Goal: Information Seeking & Learning: Learn about a topic

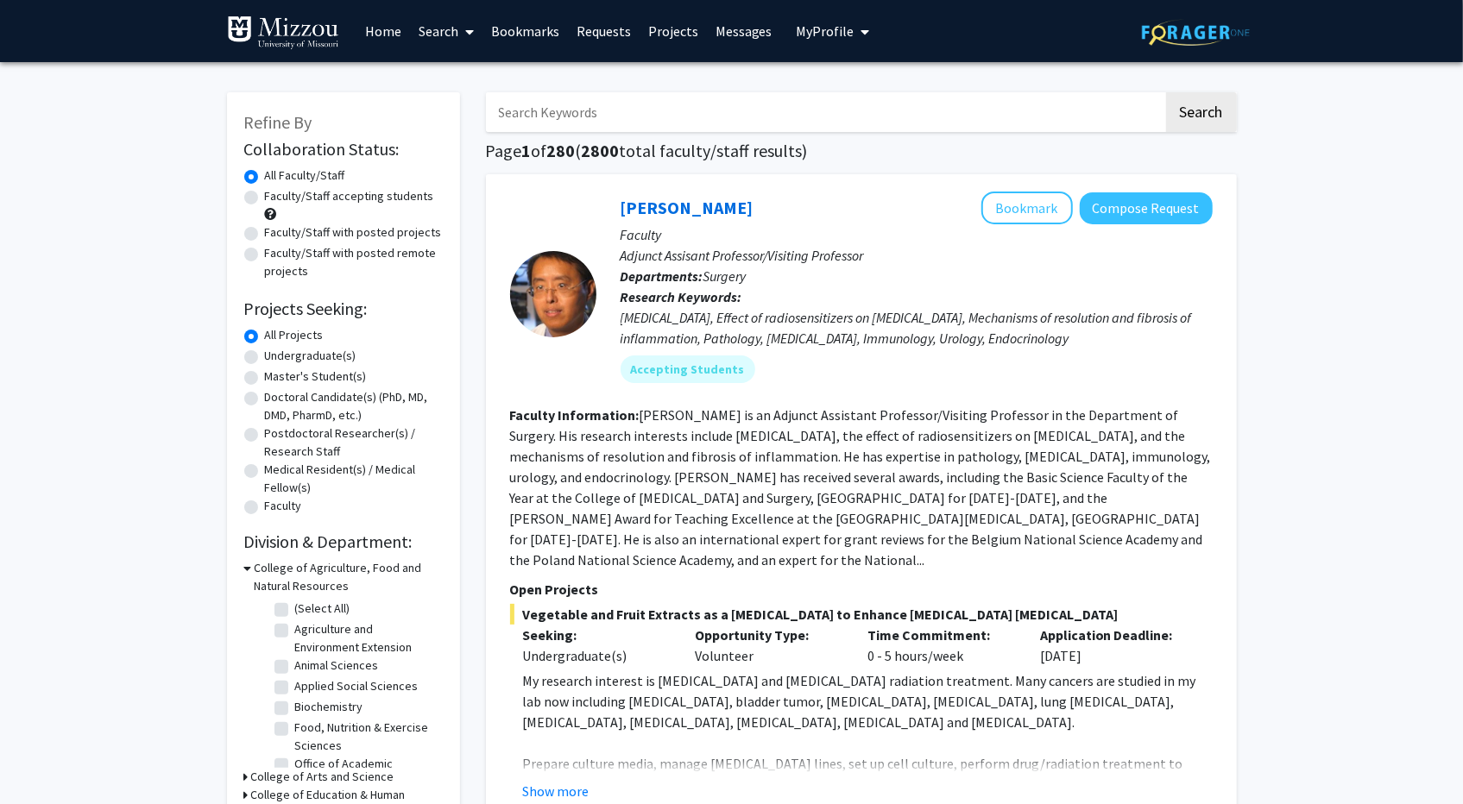
click at [335, 360] on label "Undergraduate(s)" at bounding box center [310, 356] width 91 height 18
click at [276, 358] on input "Undergraduate(s)" at bounding box center [270, 352] width 11 height 11
radio input "true"
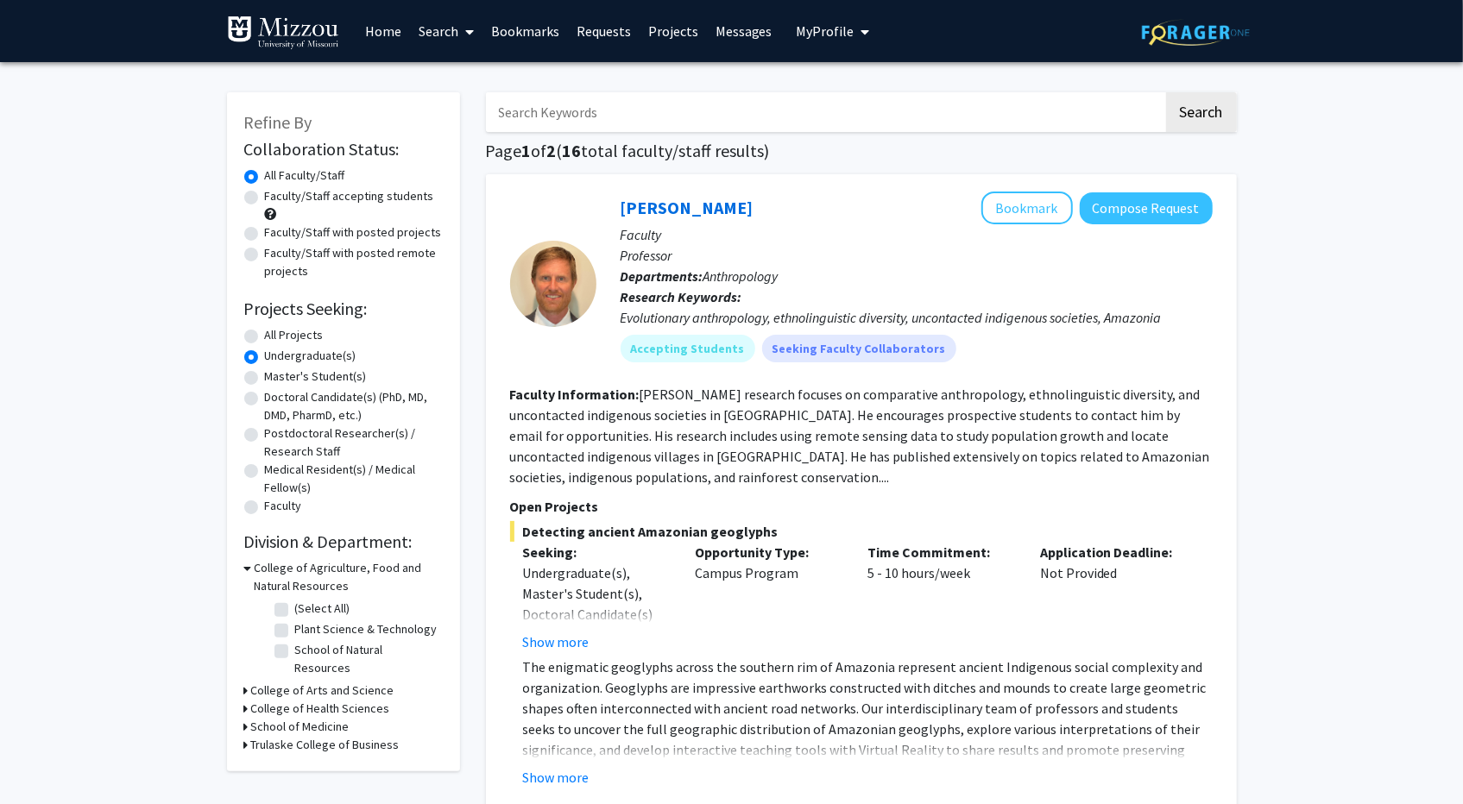
click at [298, 332] on label "All Projects" at bounding box center [294, 335] width 59 height 18
click at [276, 332] on input "All Projects" at bounding box center [270, 331] width 11 height 11
radio input "true"
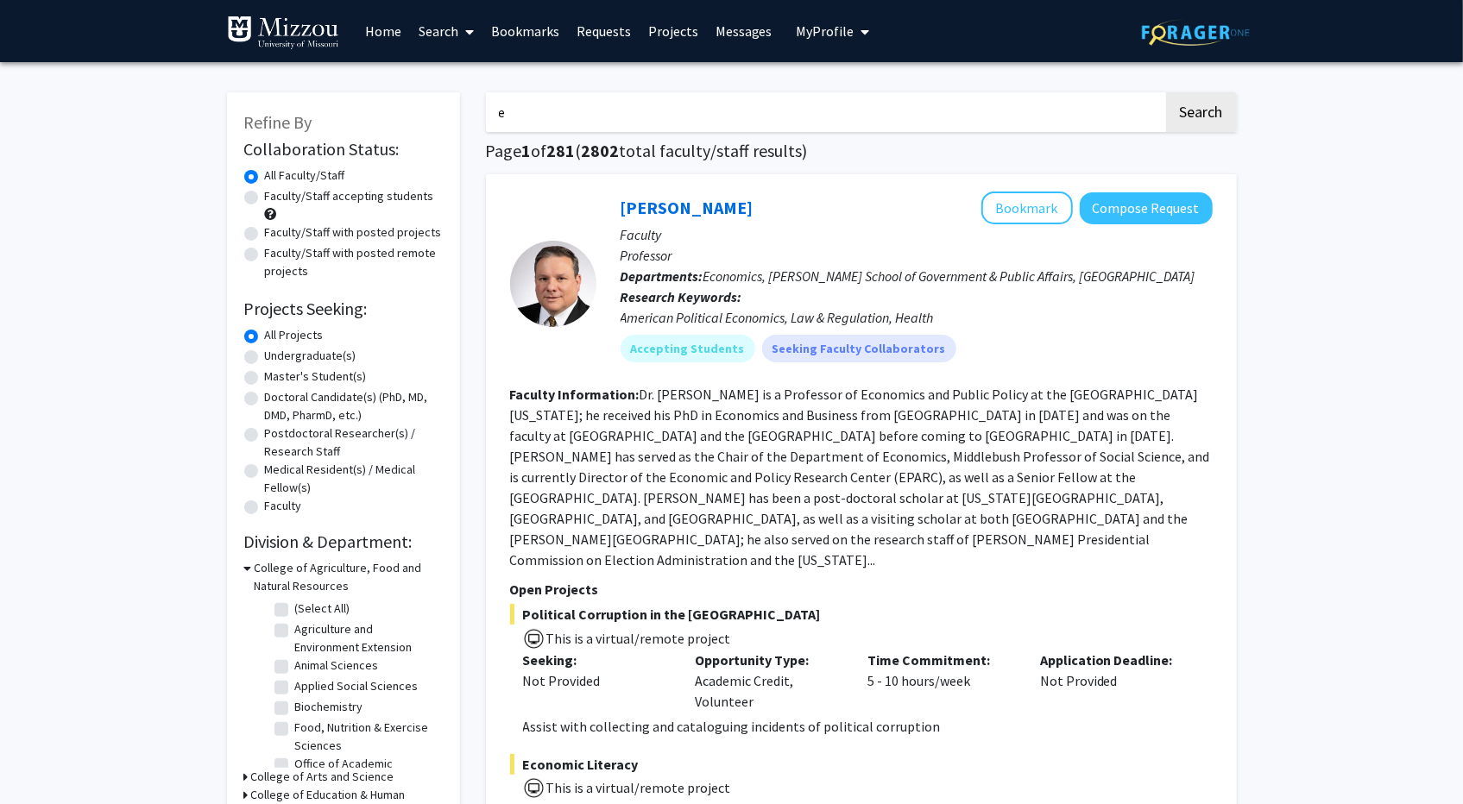
type input "e"
click at [628, 114] on input "e" at bounding box center [825, 112] width 678 height 40
type input "Chinese"
click at [1166, 92] on button "Search" at bounding box center [1201, 112] width 71 height 40
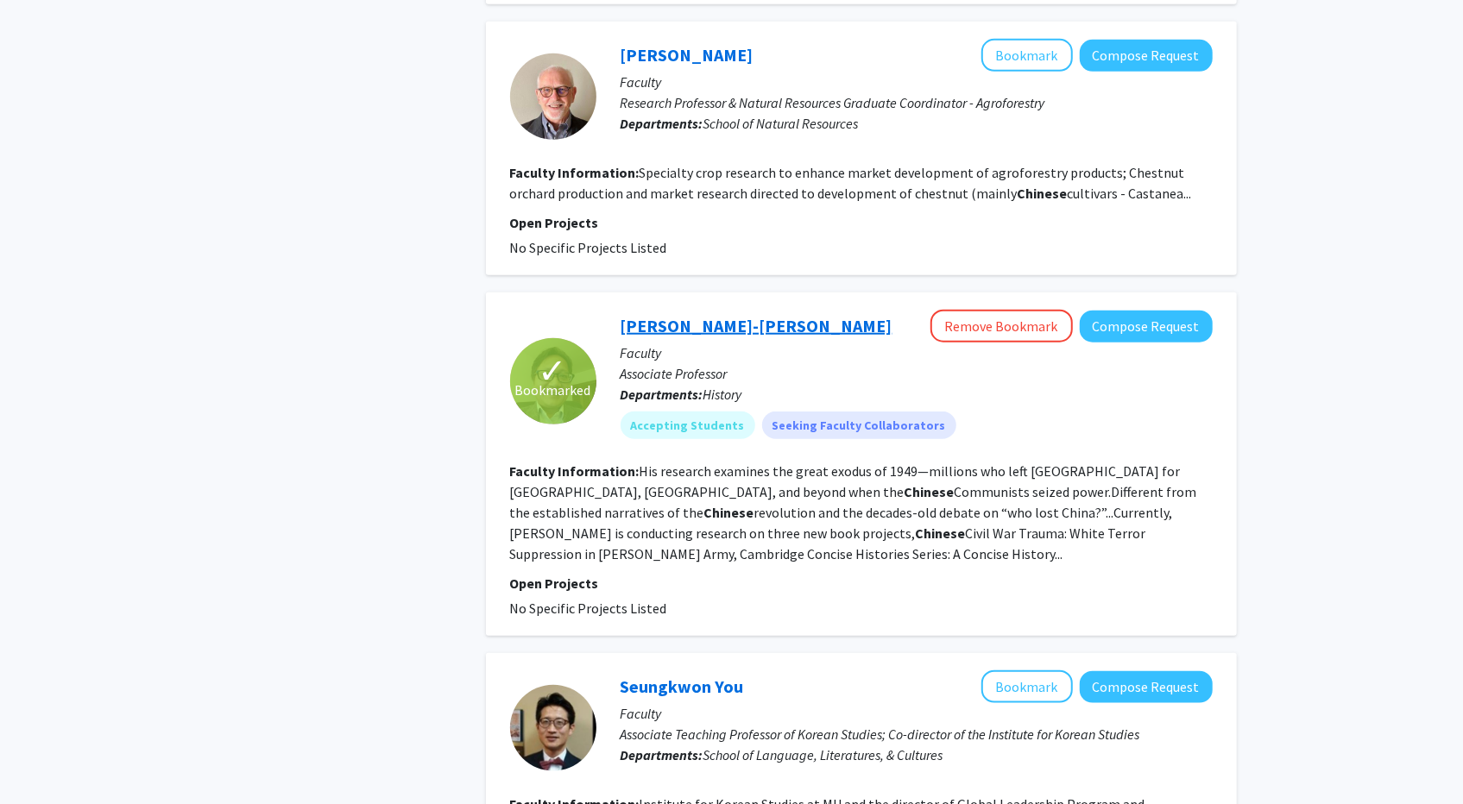
scroll to position [946, 0]
click at [776, 342] on p "Faculty" at bounding box center [917, 352] width 592 height 21
click at [674, 314] on link "[PERSON_NAME]-[PERSON_NAME]" at bounding box center [757, 325] width 272 height 22
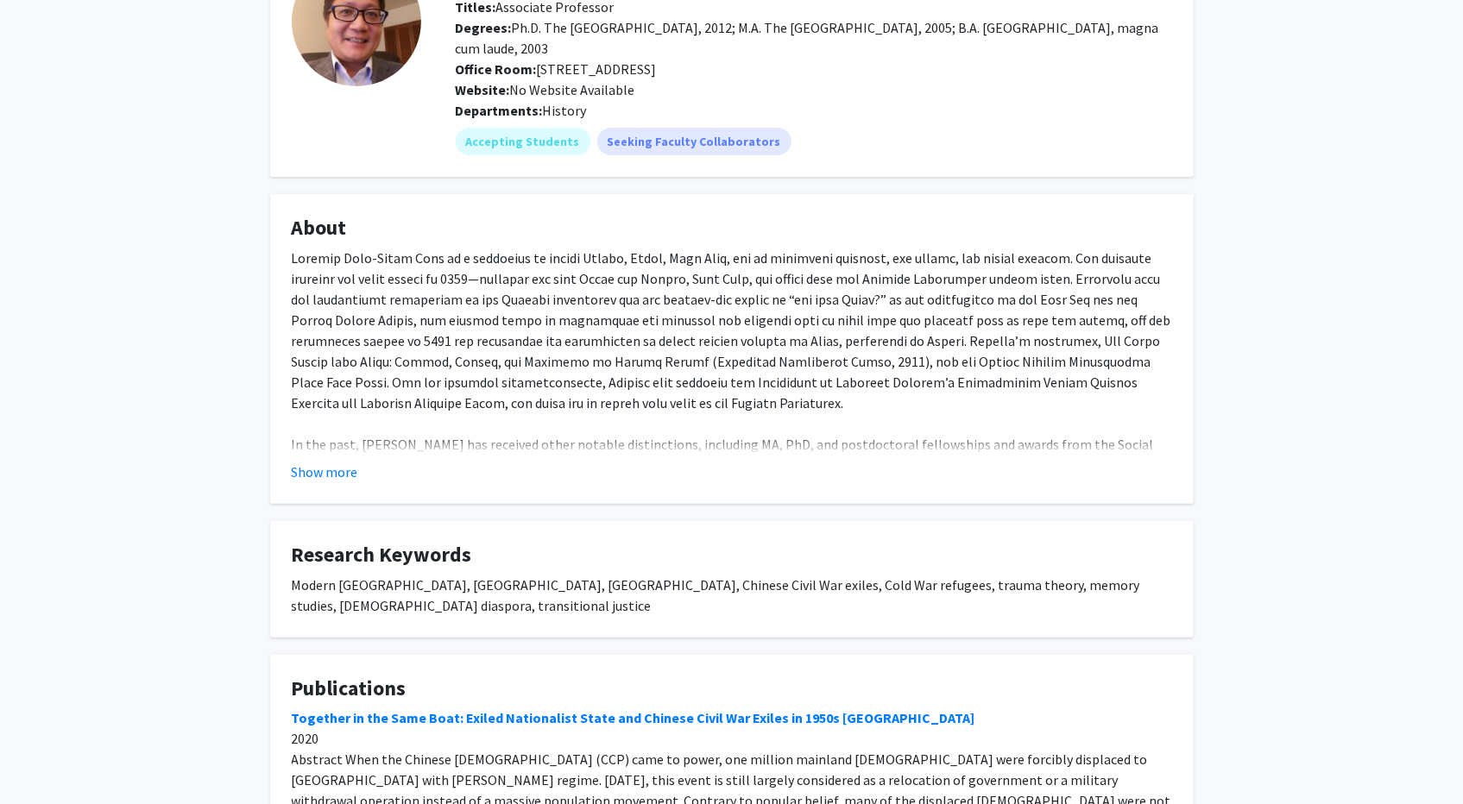
scroll to position [179, 0]
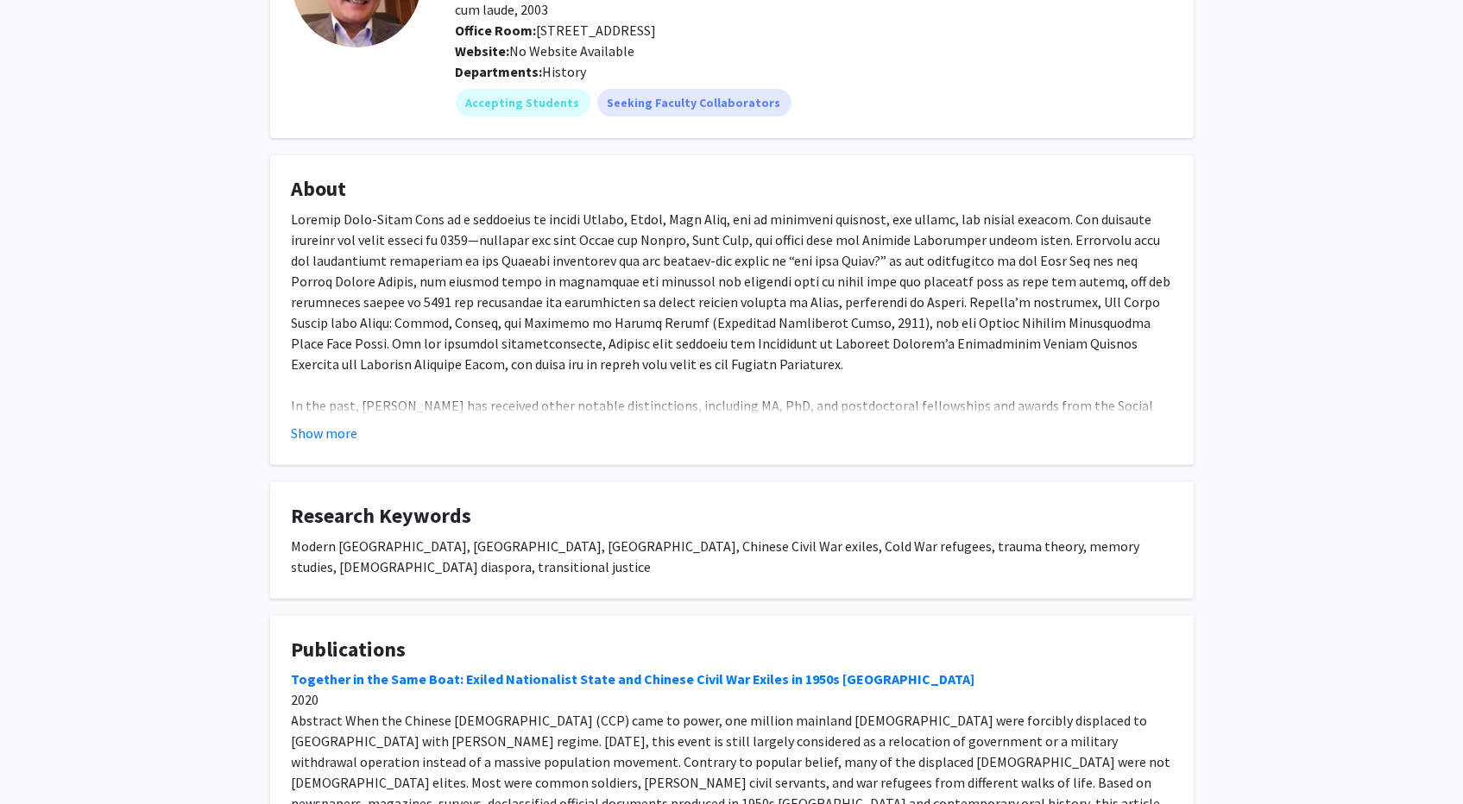
click at [340, 446] on fg-card "About In the past, [PERSON_NAME] has received other notable distinctions, inclu…" at bounding box center [732, 310] width 924 height 310
click at [328, 432] on button "Show more" at bounding box center [325, 433] width 66 height 21
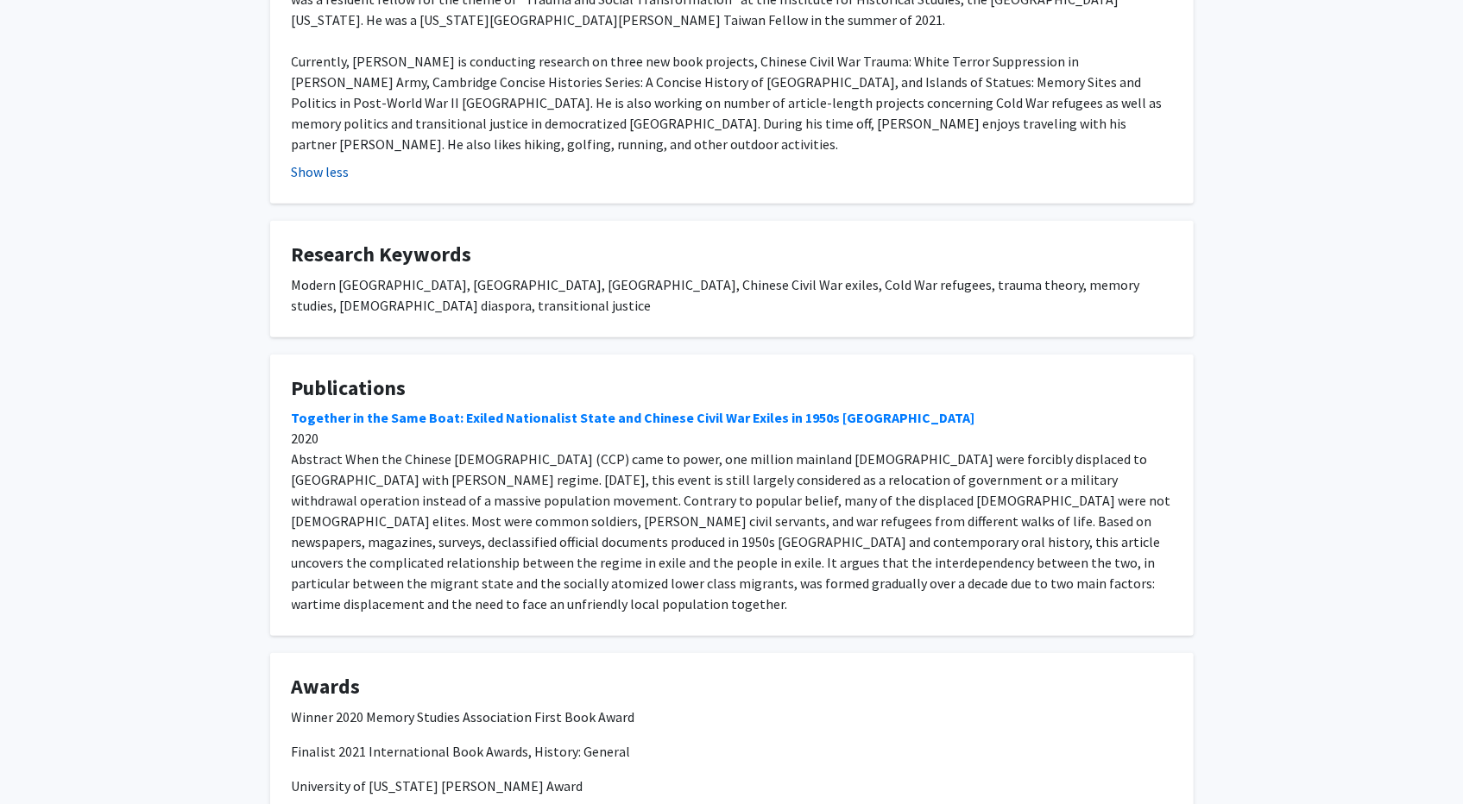
scroll to position [690, 0]
click at [421, 407] on link "Together in the Same Boat: Exiled Nationalist State and Chinese Civil War Exile…" at bounding box center [634, 415] width 684 height 17
click at [344, 219] on fg-card "Research Keywords Modern [GEOGRAPHIC_DATA], [GEOGRAPHIC_DATA], [GEOGRAPHIC_DATA…" at bounding box center [732, 277] width 924 height 117
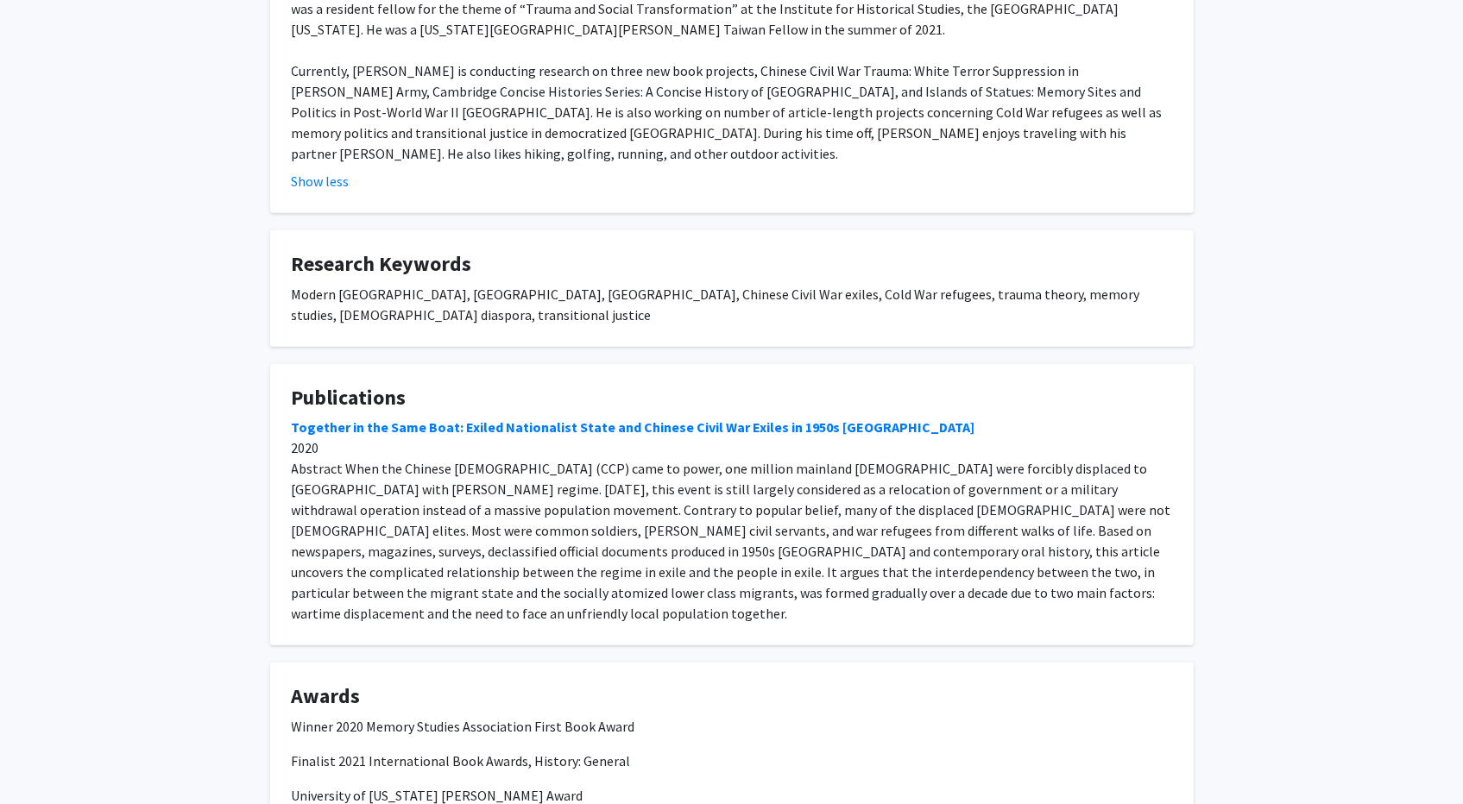
scroll to position [788, 0]
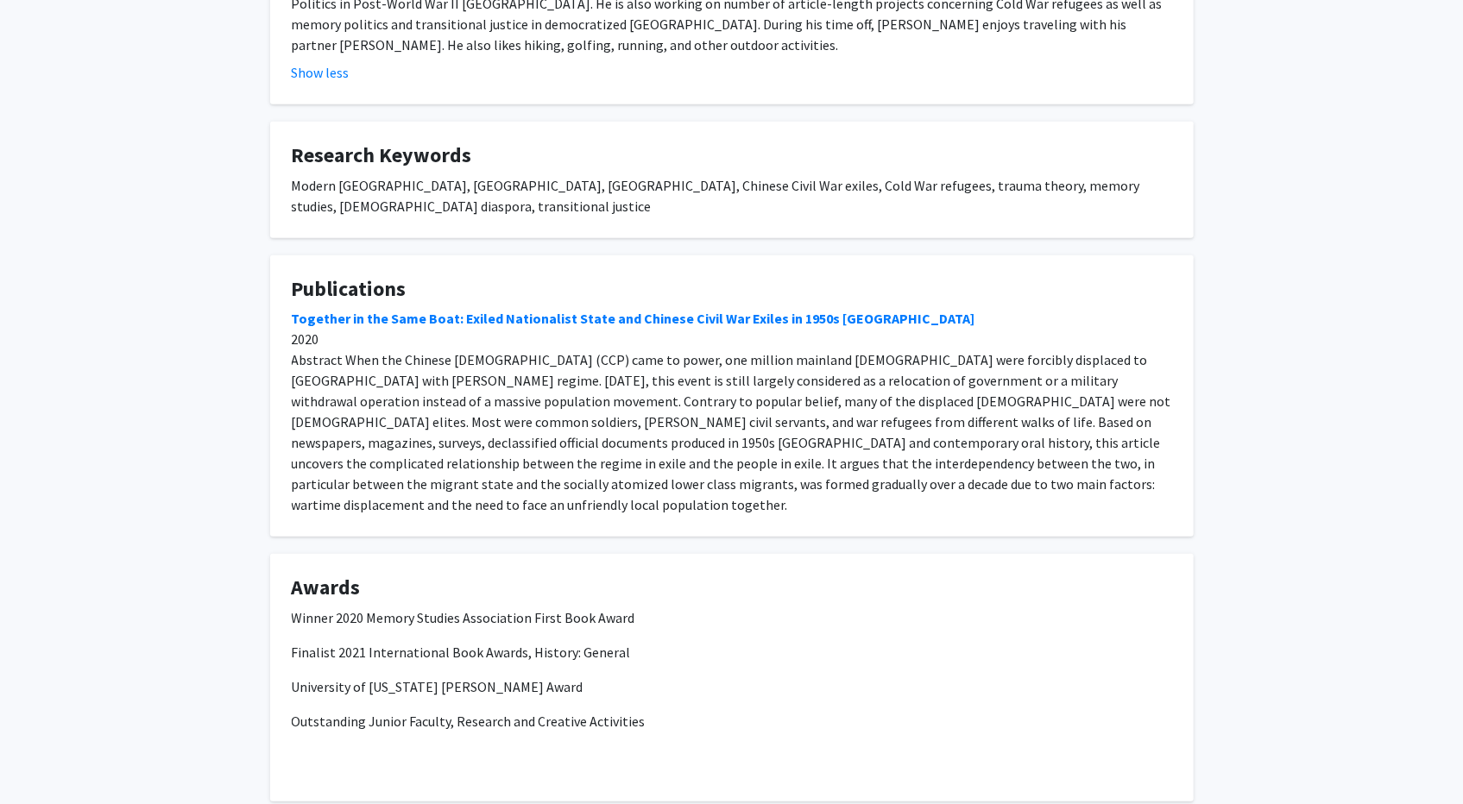
click at [388, 308] on div "Together in the Same Boat: Exiled Nationalist State and Chinese Civil War Exile…" at bounding box center [732, 411] width 880 height 207
click at [380, 310] on link "Together in the Same Boat: Exiled Nationalist State and Chinese Civil War Exile…" at bounding box center [634, 318] width 684 height 17
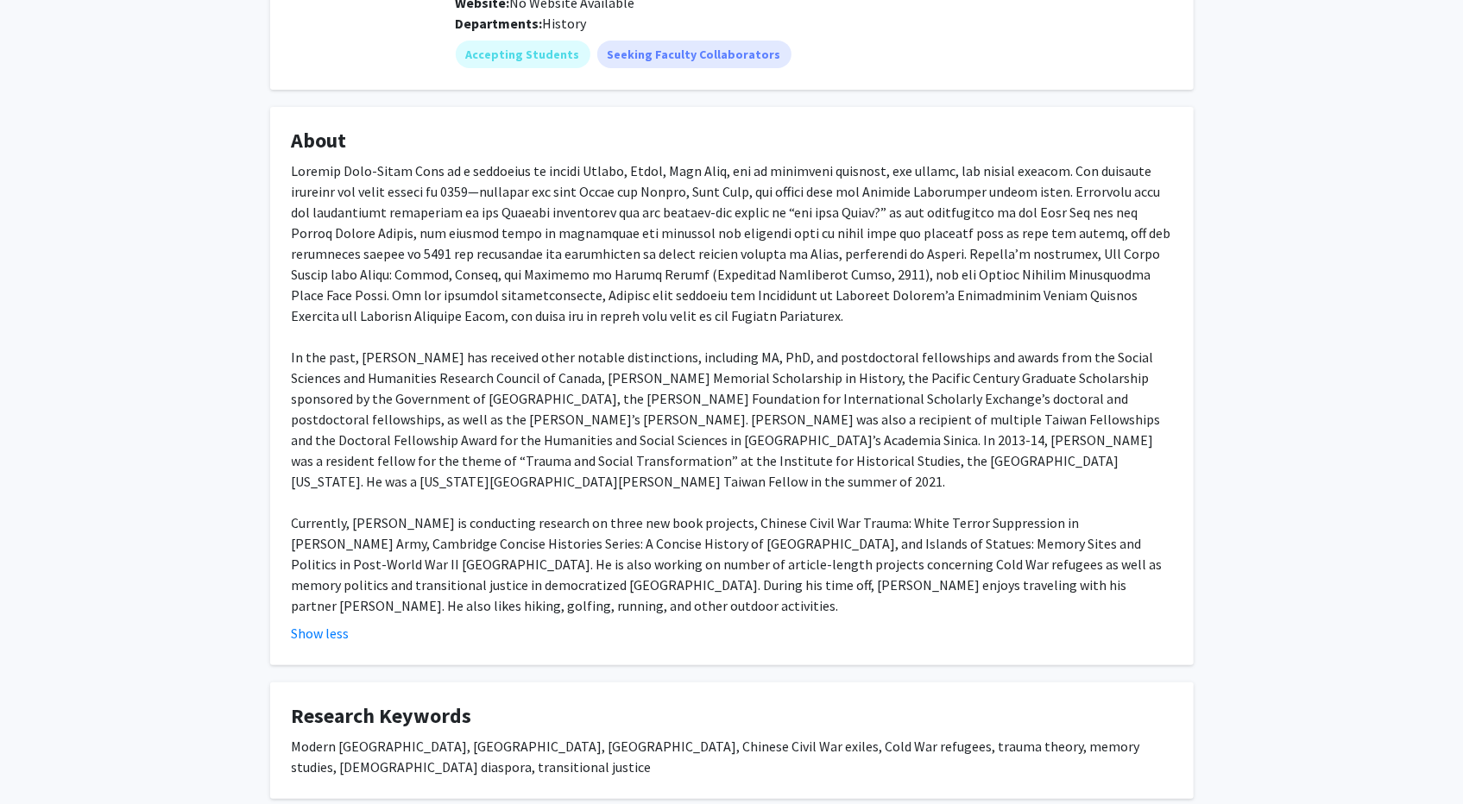
scroll to position [0, 0]
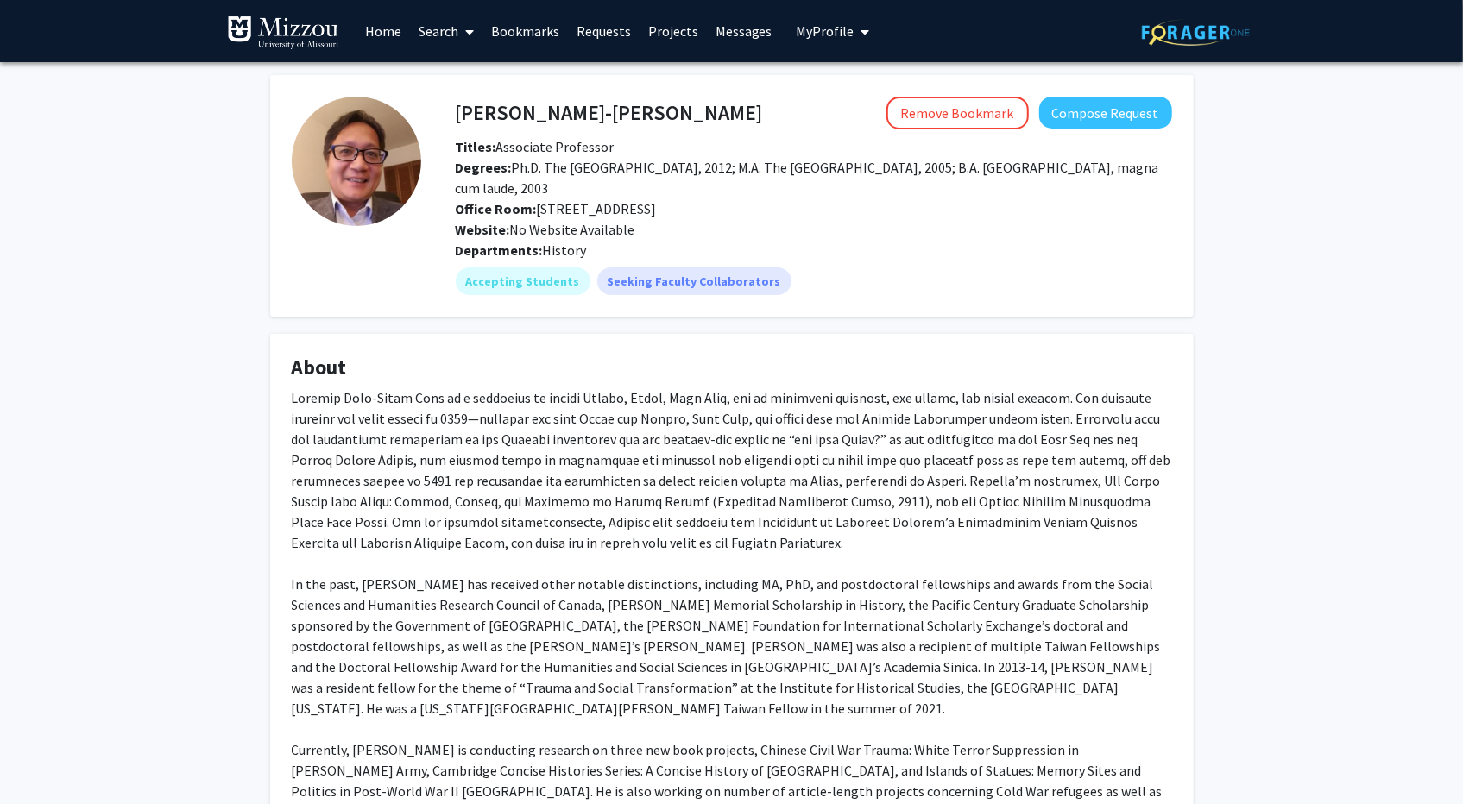
click at [386, 161] on img at bounding box center [356, 161] width 129 height 129
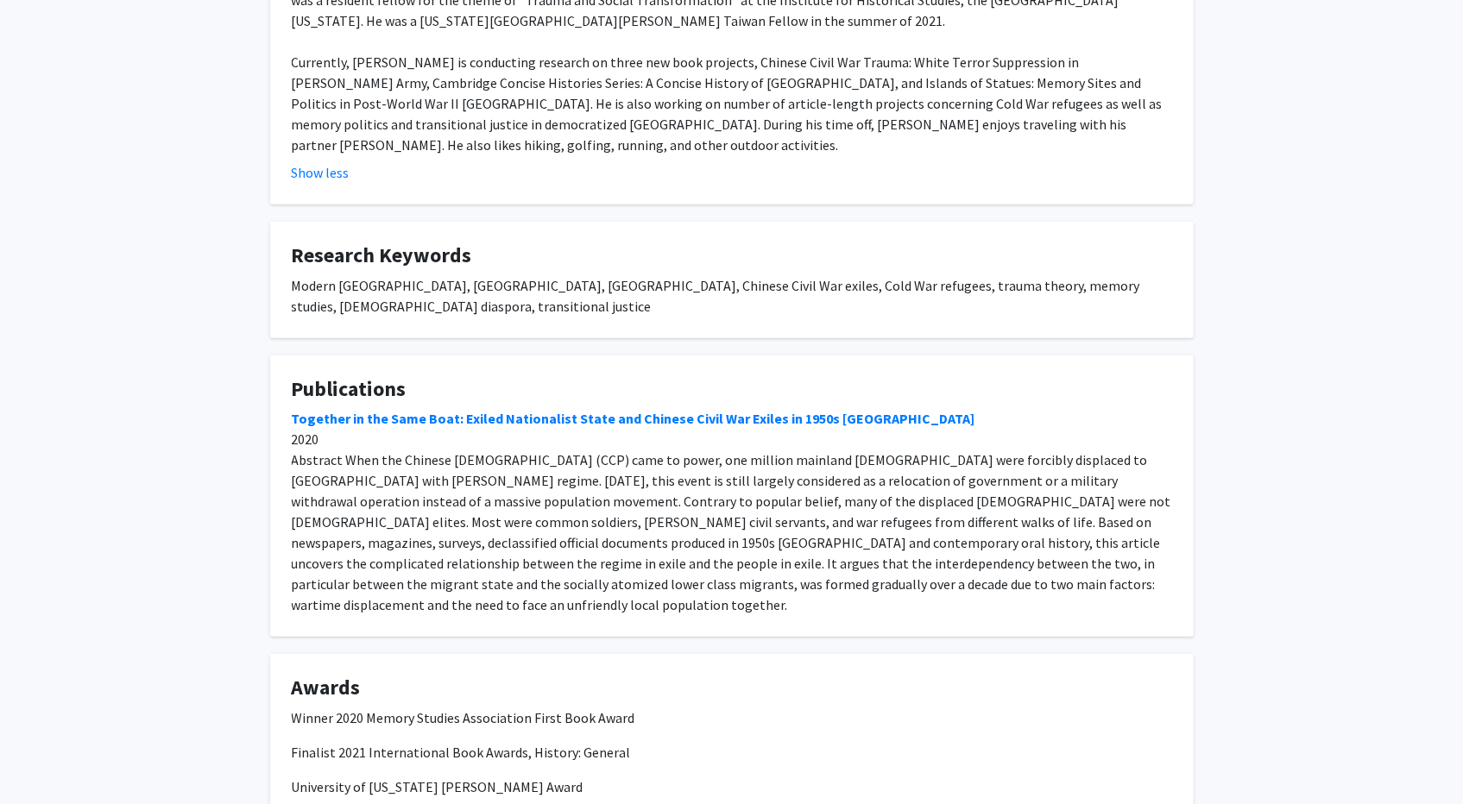
scroll to position [689, 0]
click at [466, 409] on link "Together in the Same Boat: Exiled Nationalist State and Chinese Civil War Exile…" at bounding box center [634, 417] width 684 height 17
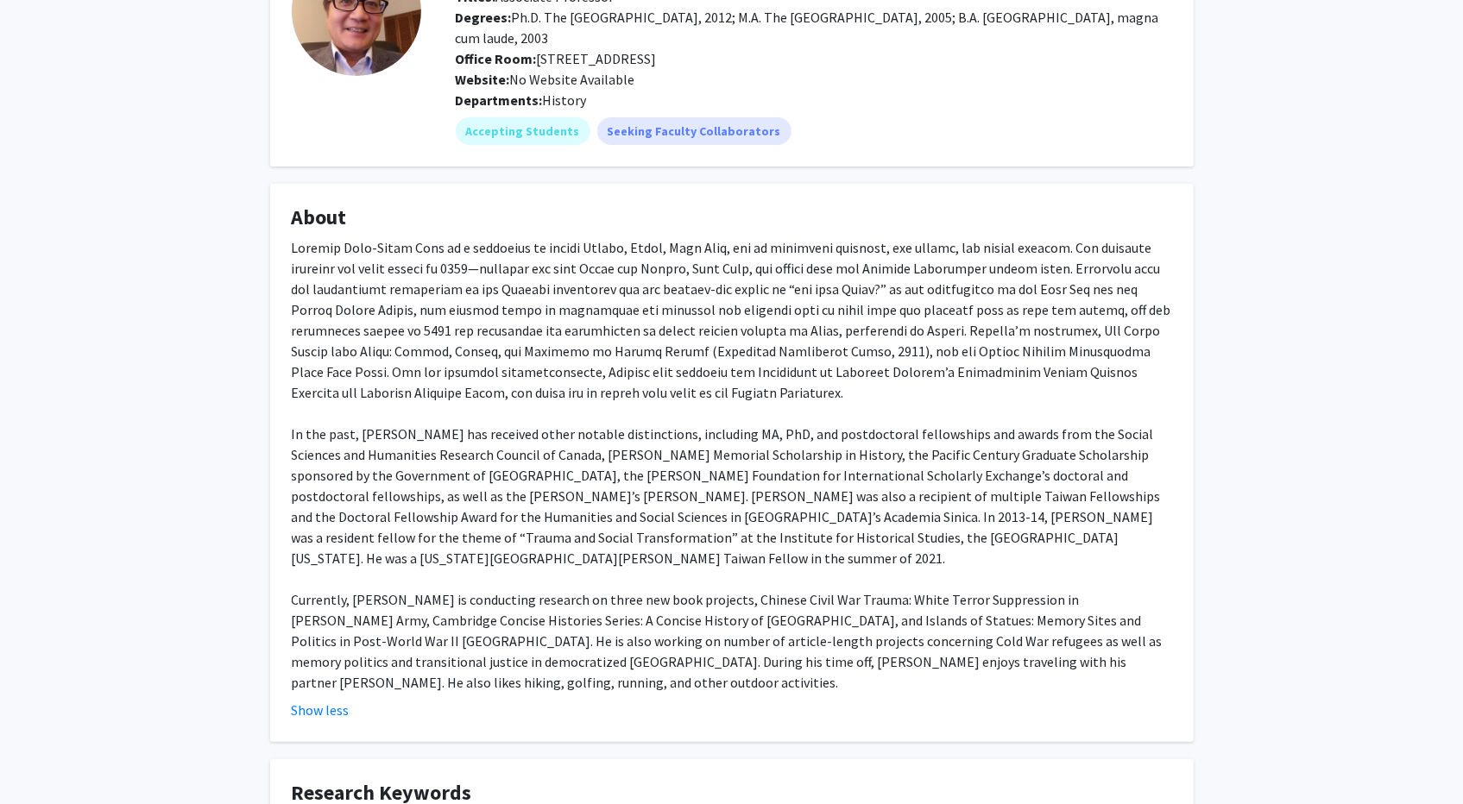
scroll to position [0, 0]
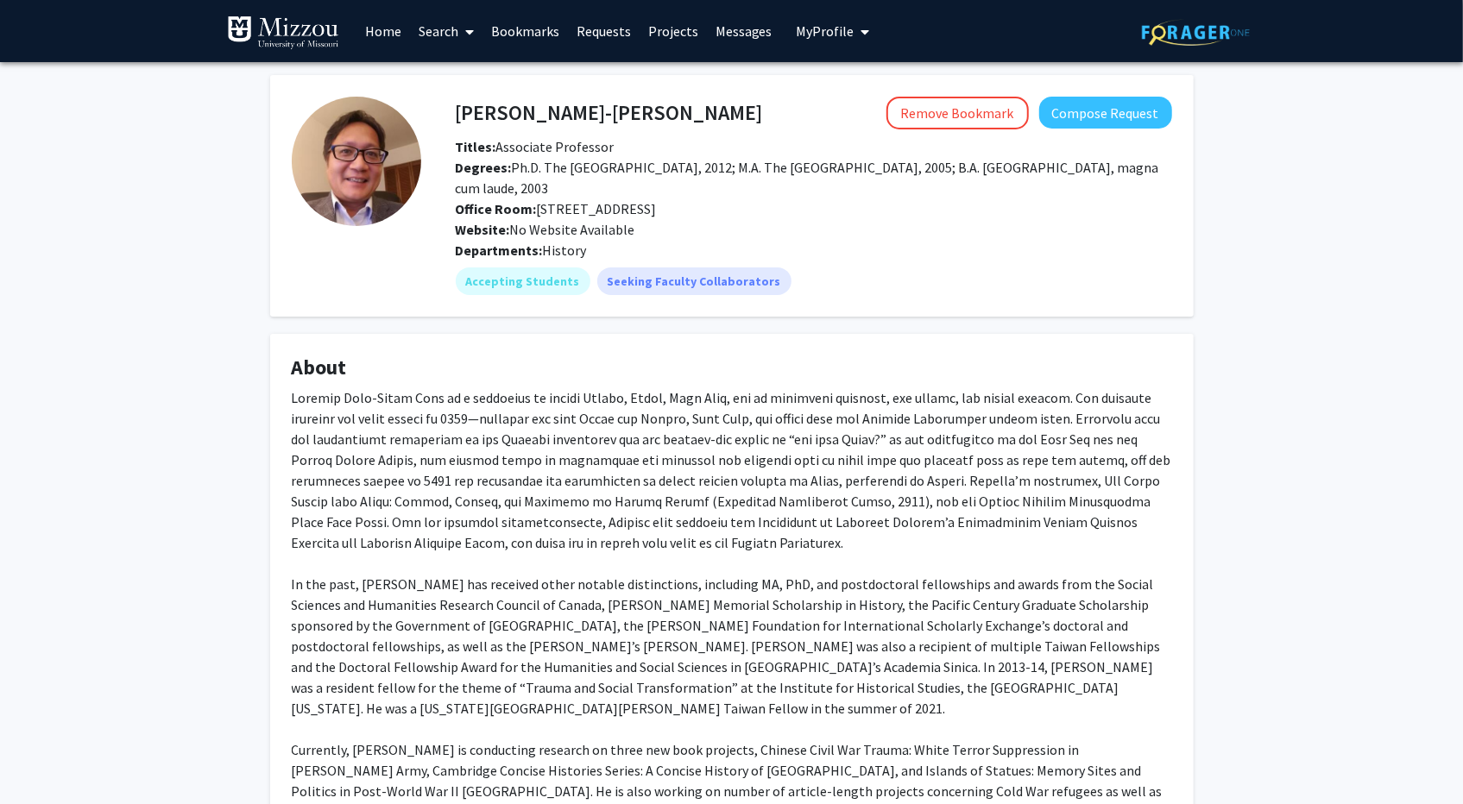
click at [846, 30] on span "My Profile" at bounding box center [826, 30] width 58 height 17
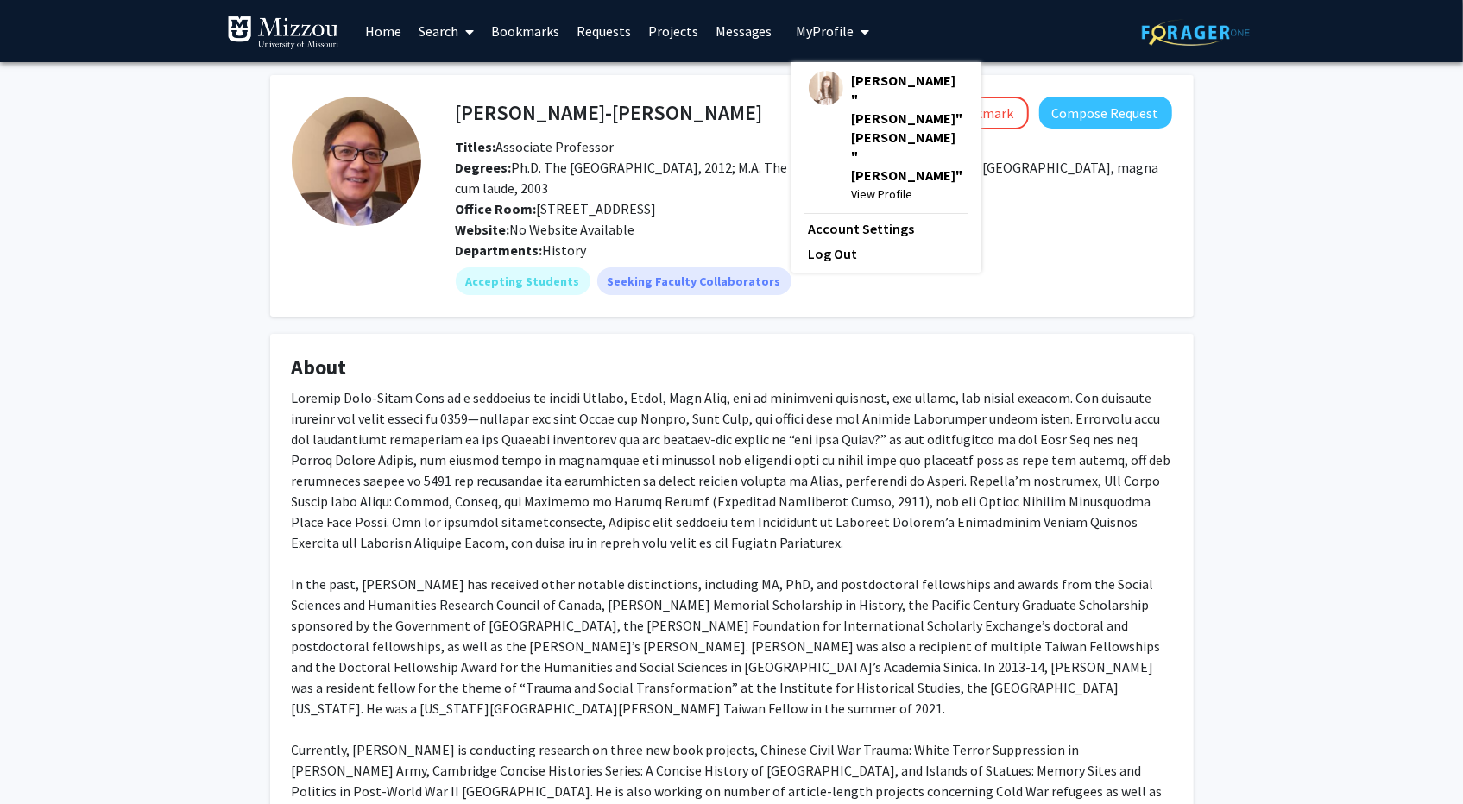
click at [858, 85] on span "[PERSON_NAME] "[PERSON_NAME]" [PERSON_NAME] "[PERSON_NAME]"" at bounding box center [908, 128] width 112 height 114
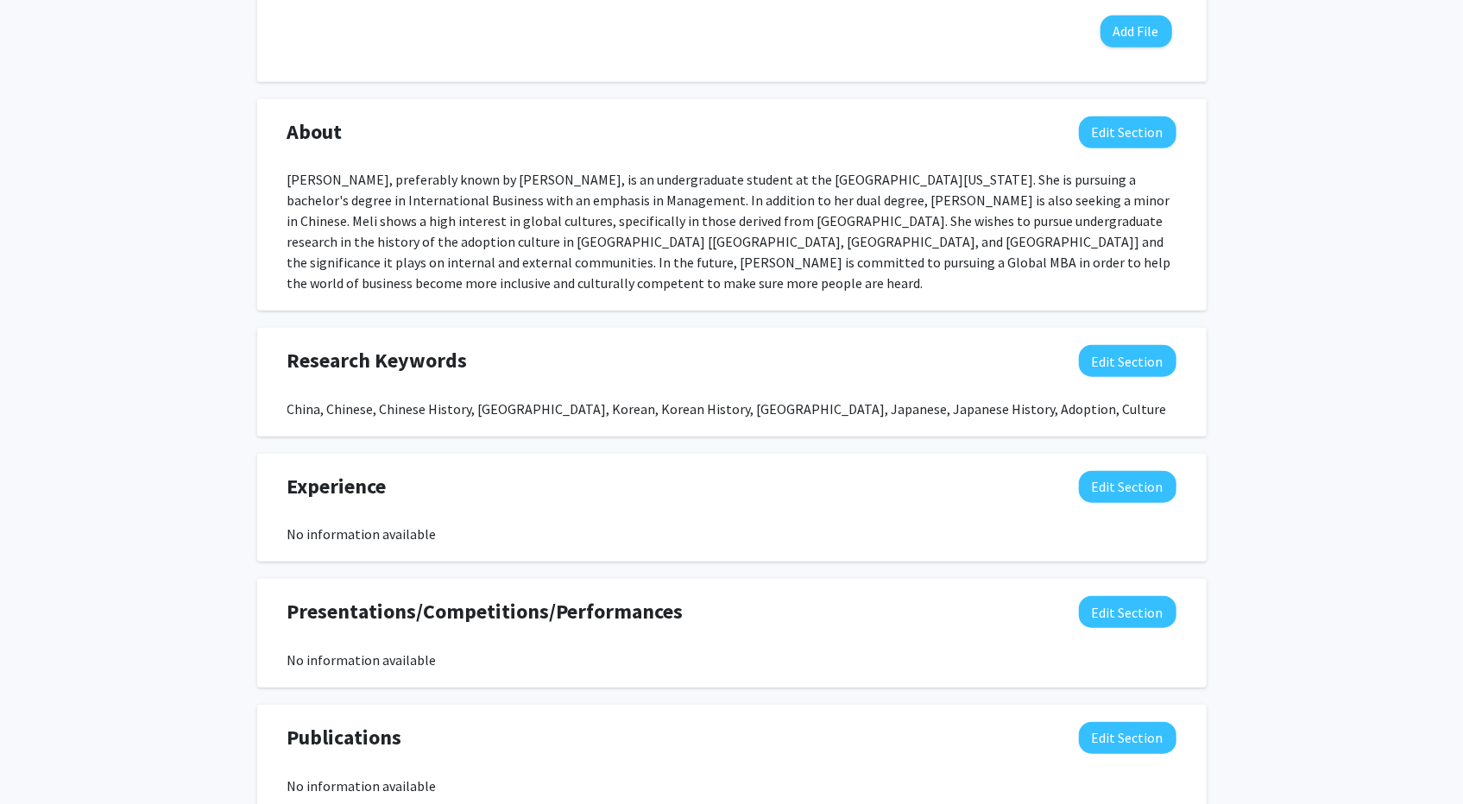
scroll to position [737, 0]
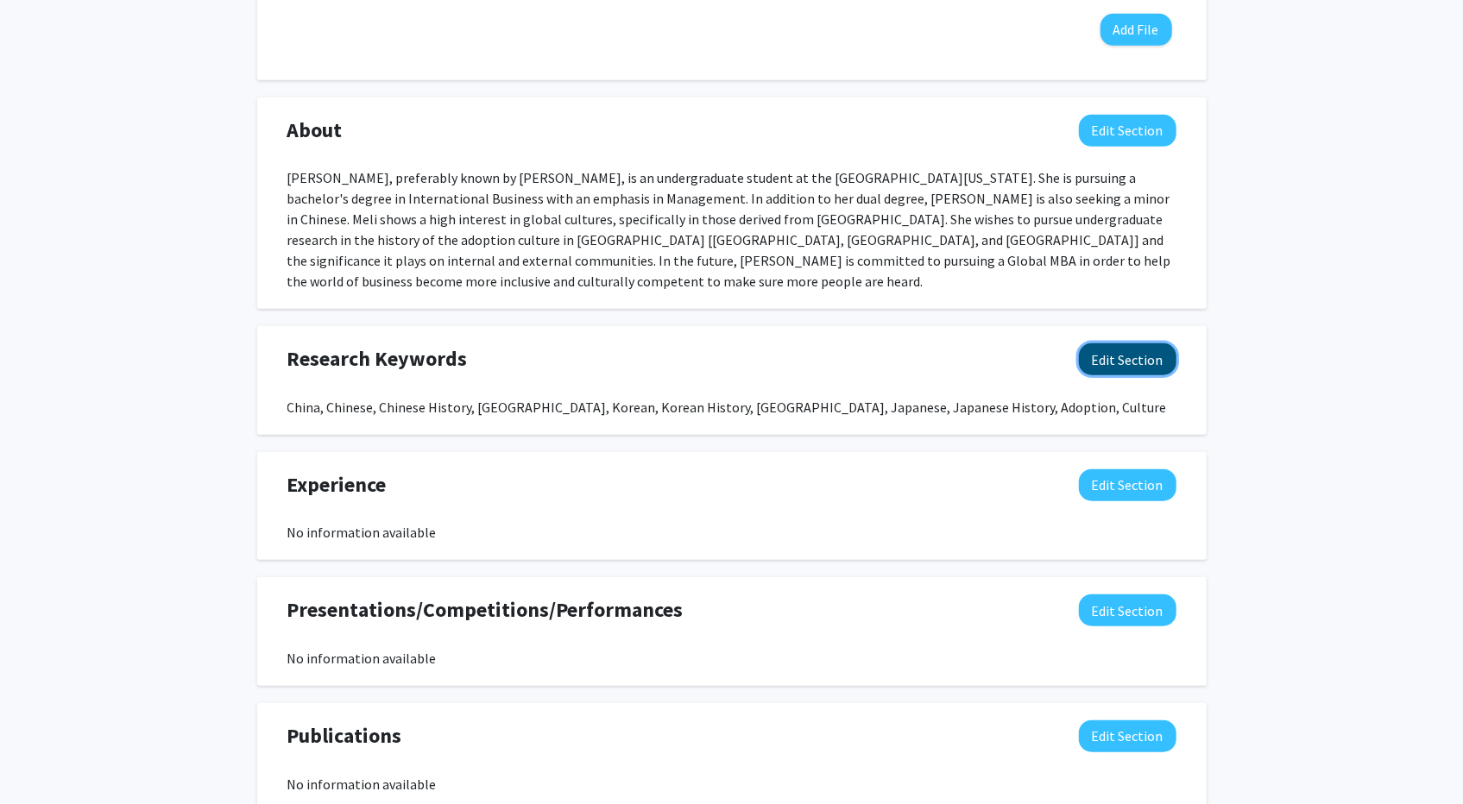
click at [1131, 344] on button "Edit Section" at bounding box center [1128, 360] width 98 height 32
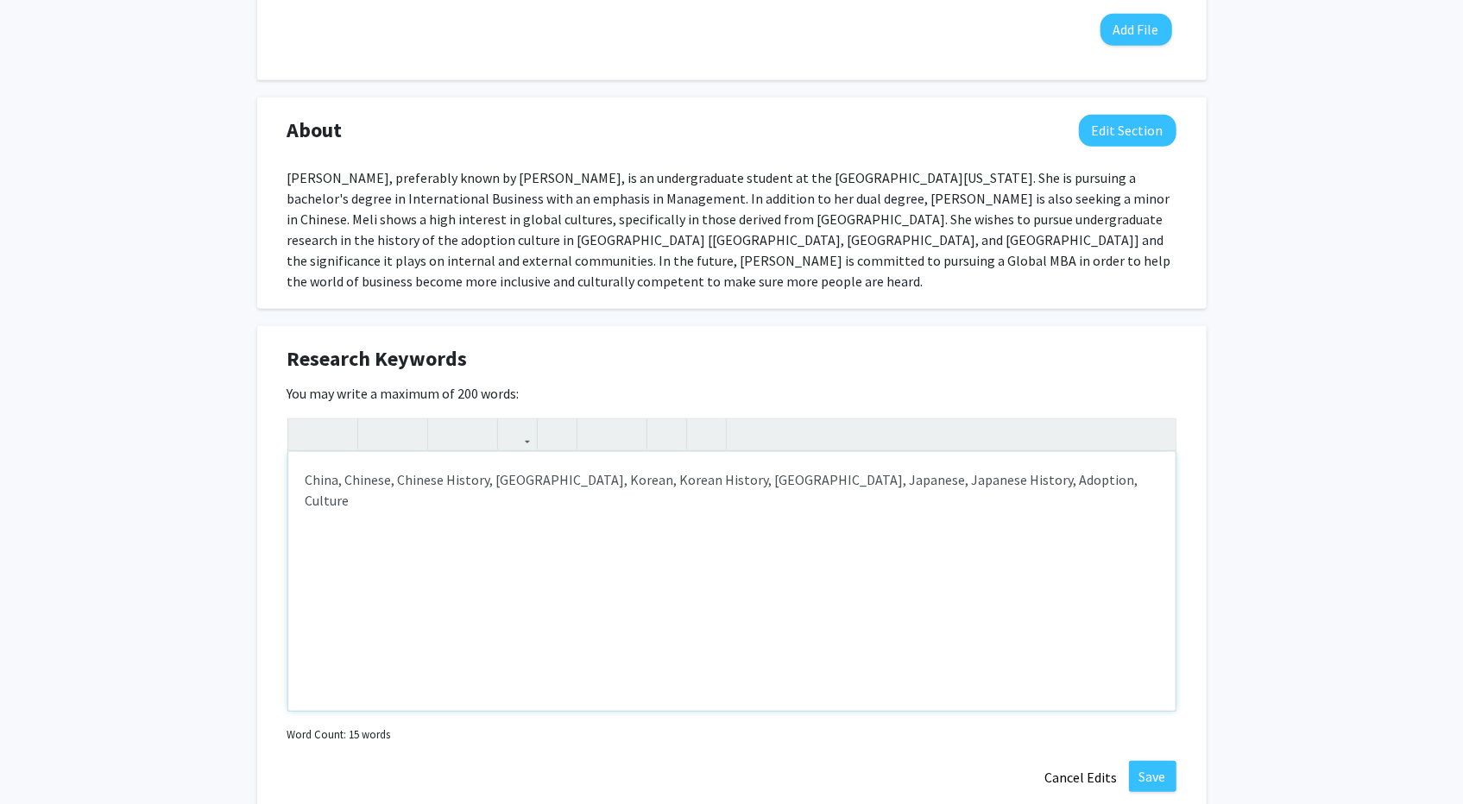
click at [1043, 452] on div "China, Chinese, Chinese History, [GEOGRAPHIC_DATA], Korean, Korean History, [GE…" at bounding box center [731, 581] width 887 height 259
click at [1151, 761] on button "Save" at bounding box center [1152, 776] width 47 height 31
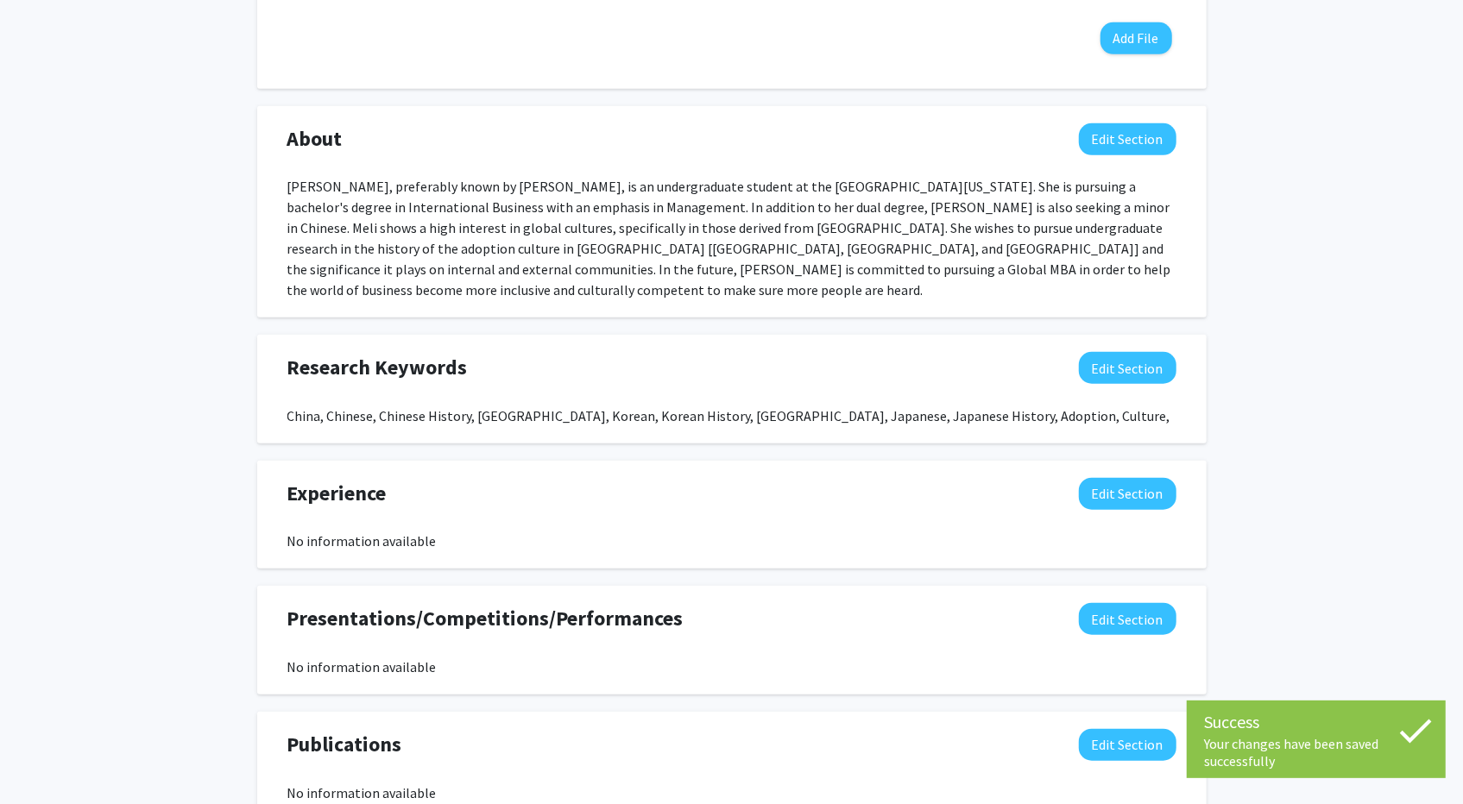
scroll to position [730, 0]
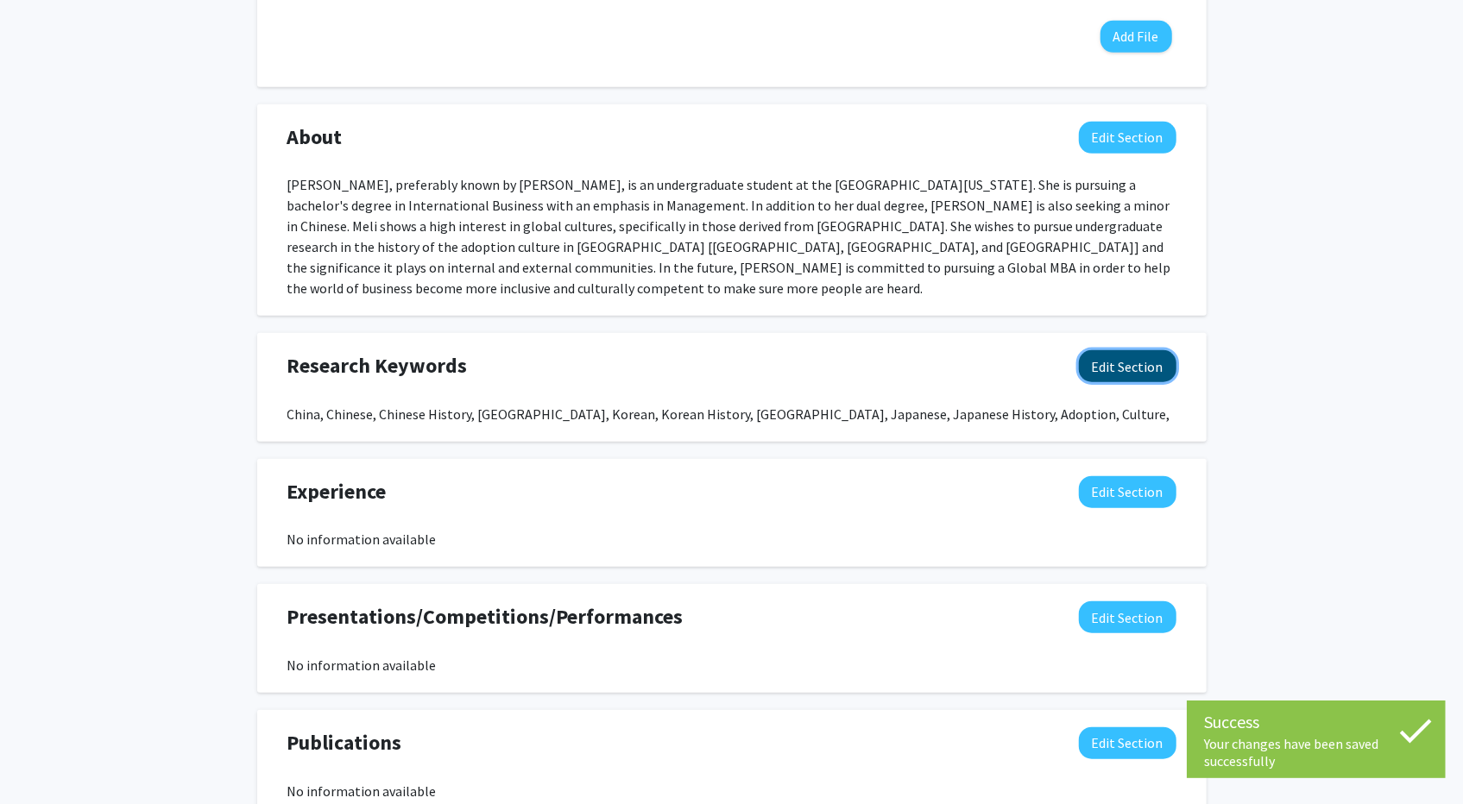
click at [1139, 350] on button "Edit Section" at bounding box center [1128, 366] width 98 height 32
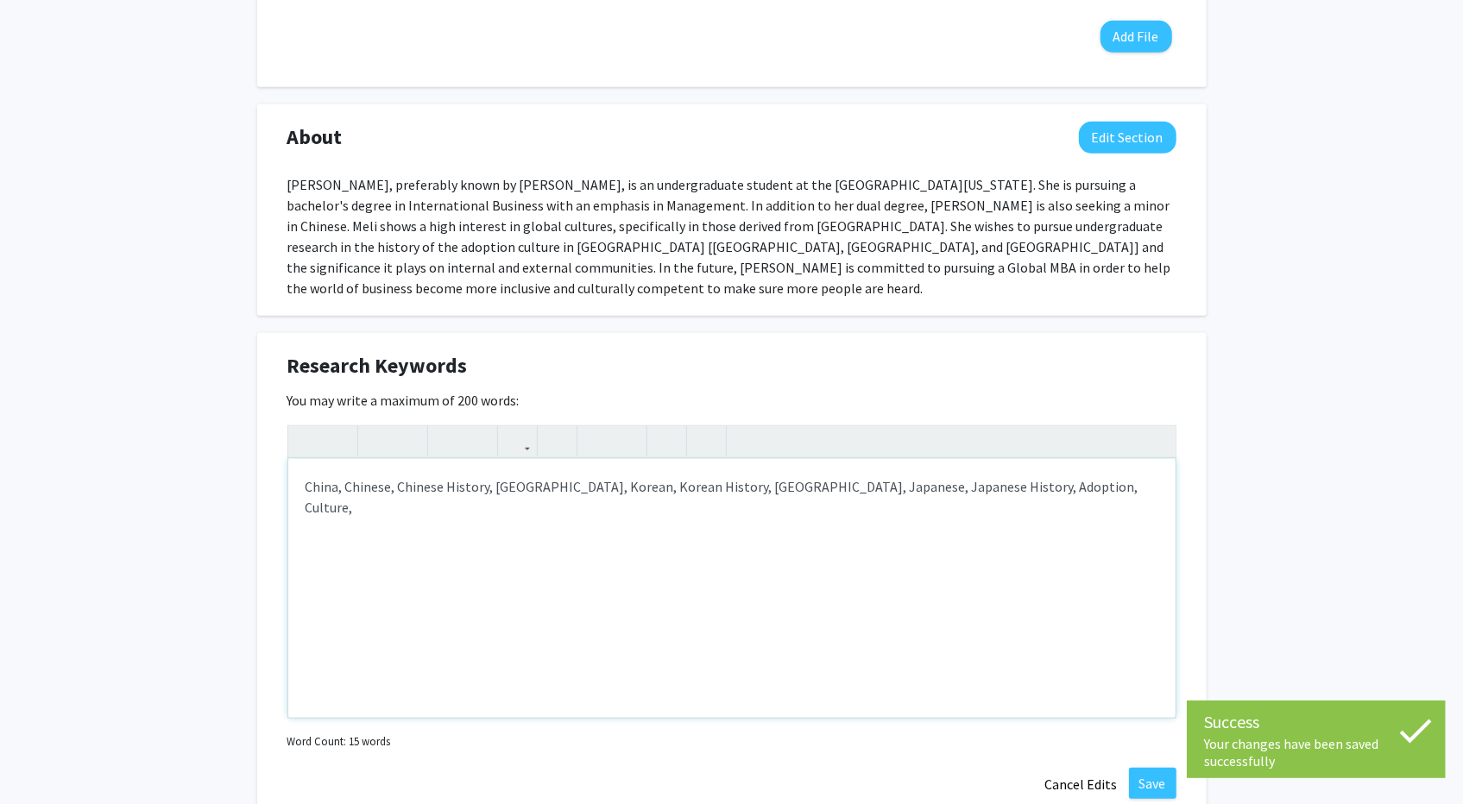
click at [1037, 459] on div "China, Chinese, Chinese History, [GEOGRAPHIC_DATA], Korean, Korean History, [GE…" at bounding box center [731, 588] width 887 height 259
type textarea "China, Chinese, Chinese History, [GEOGRAPHIC_DATA], Korean, Korean History, [GE…"
click at [1142, 768] on button "Save" at bounding box center [1152, 783] width 47 height 31
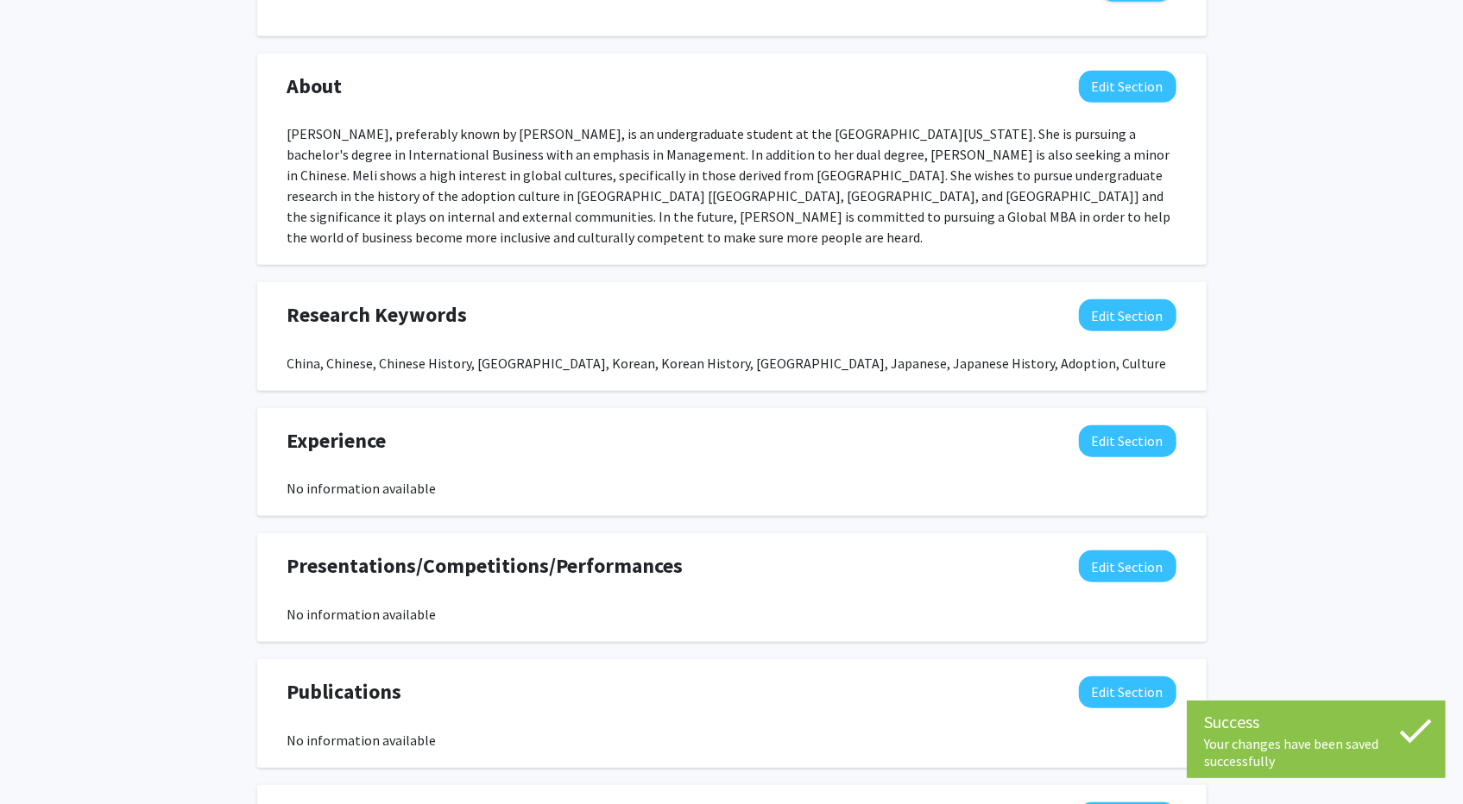
scroll to position [790, 0]
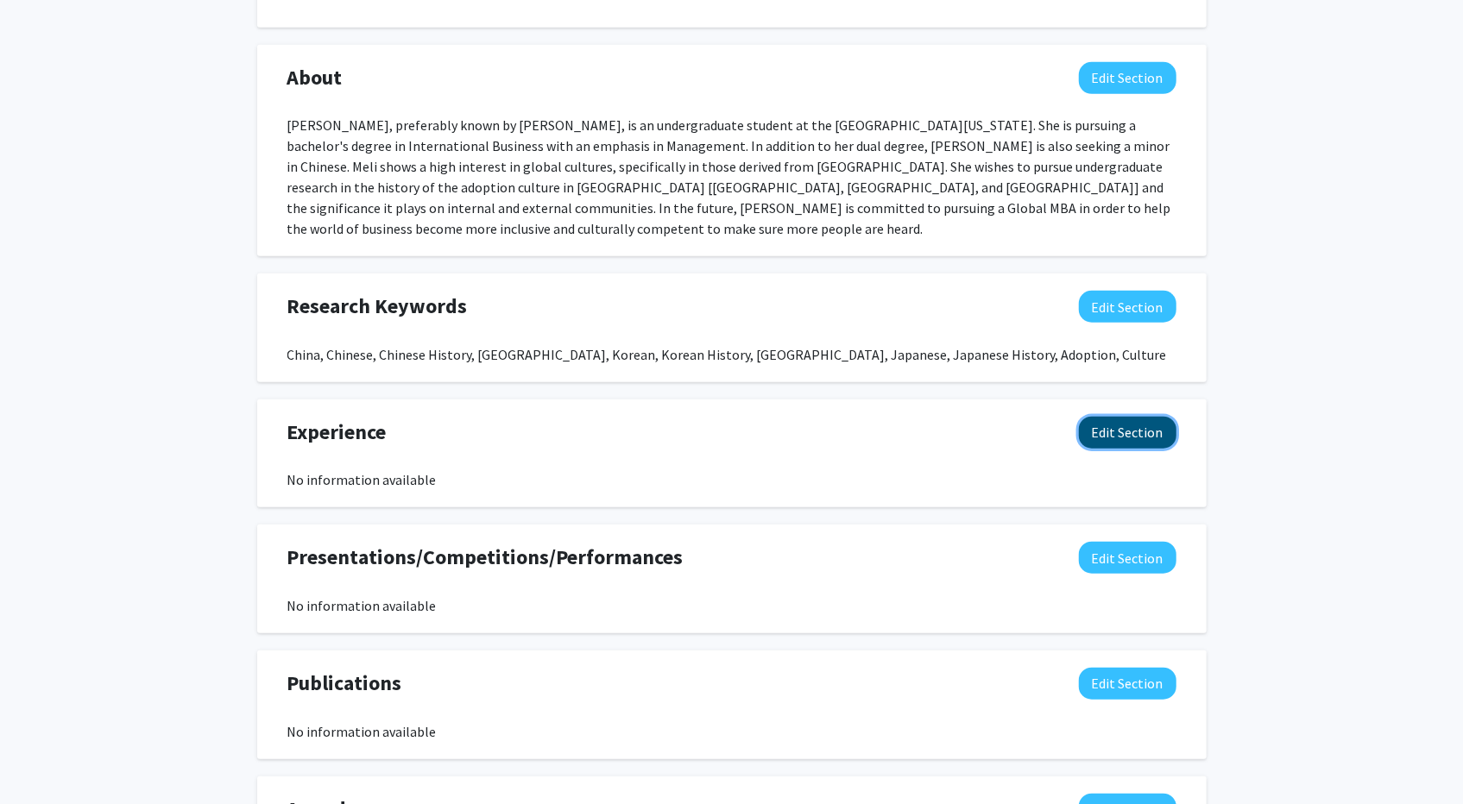
click at [1110, 417] on button "Edit Section" at bounding box center [1128, 433] width 98 height 32
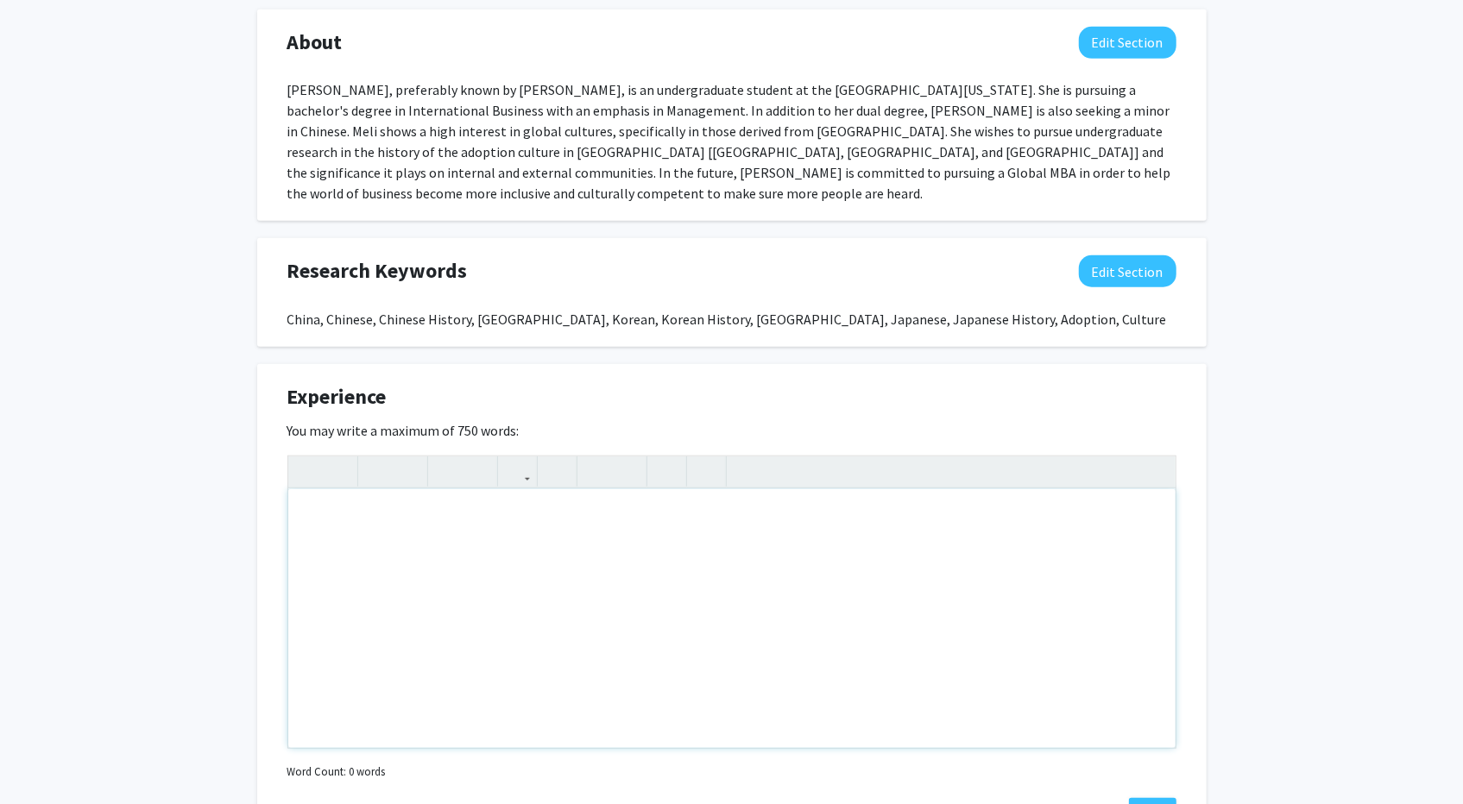
scroll to position [824, 0]
click at [1096, 799] on button "Cancel Edits" at bounding box center [1081, 815] width 95 height 33
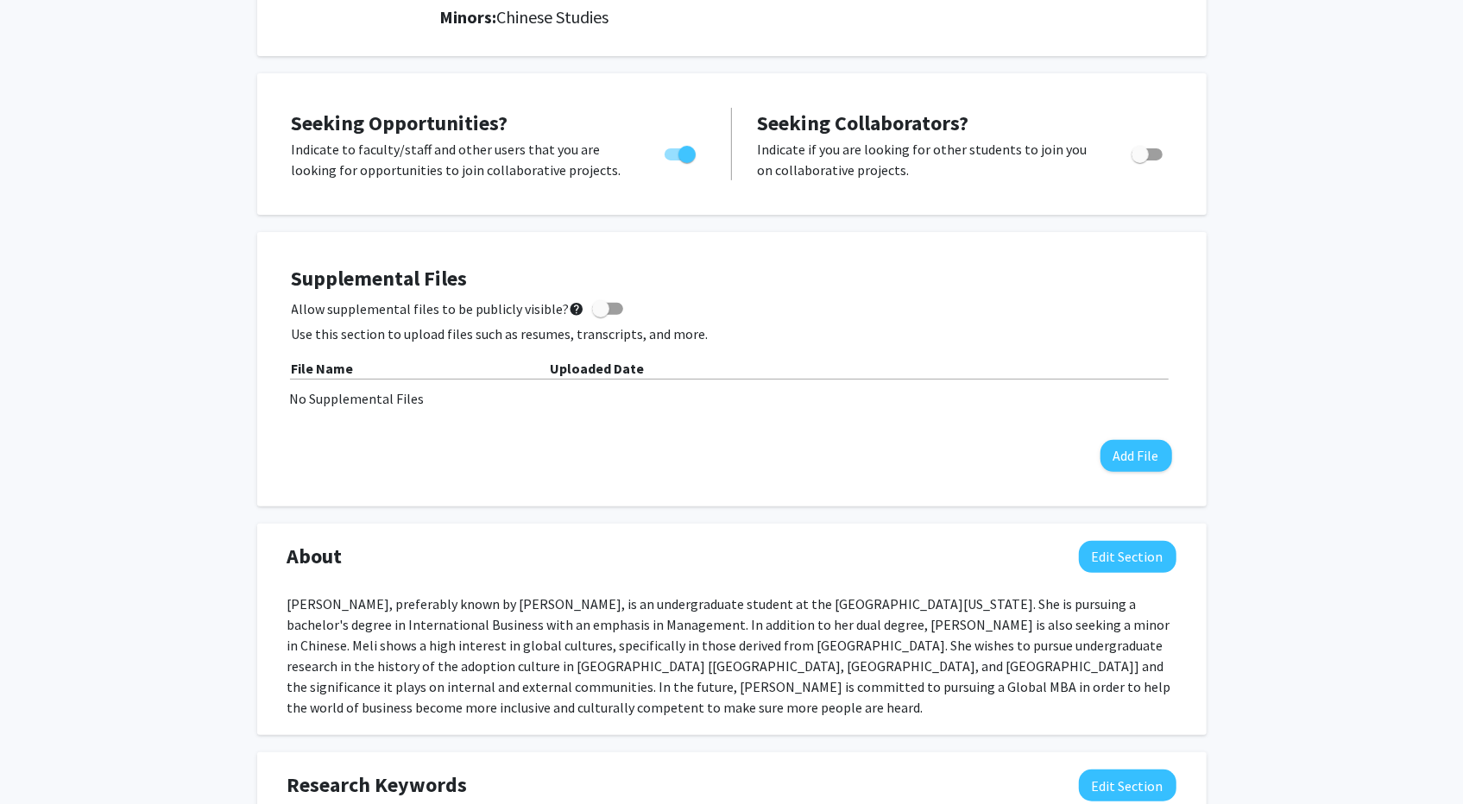
scroll to position [0, 0]
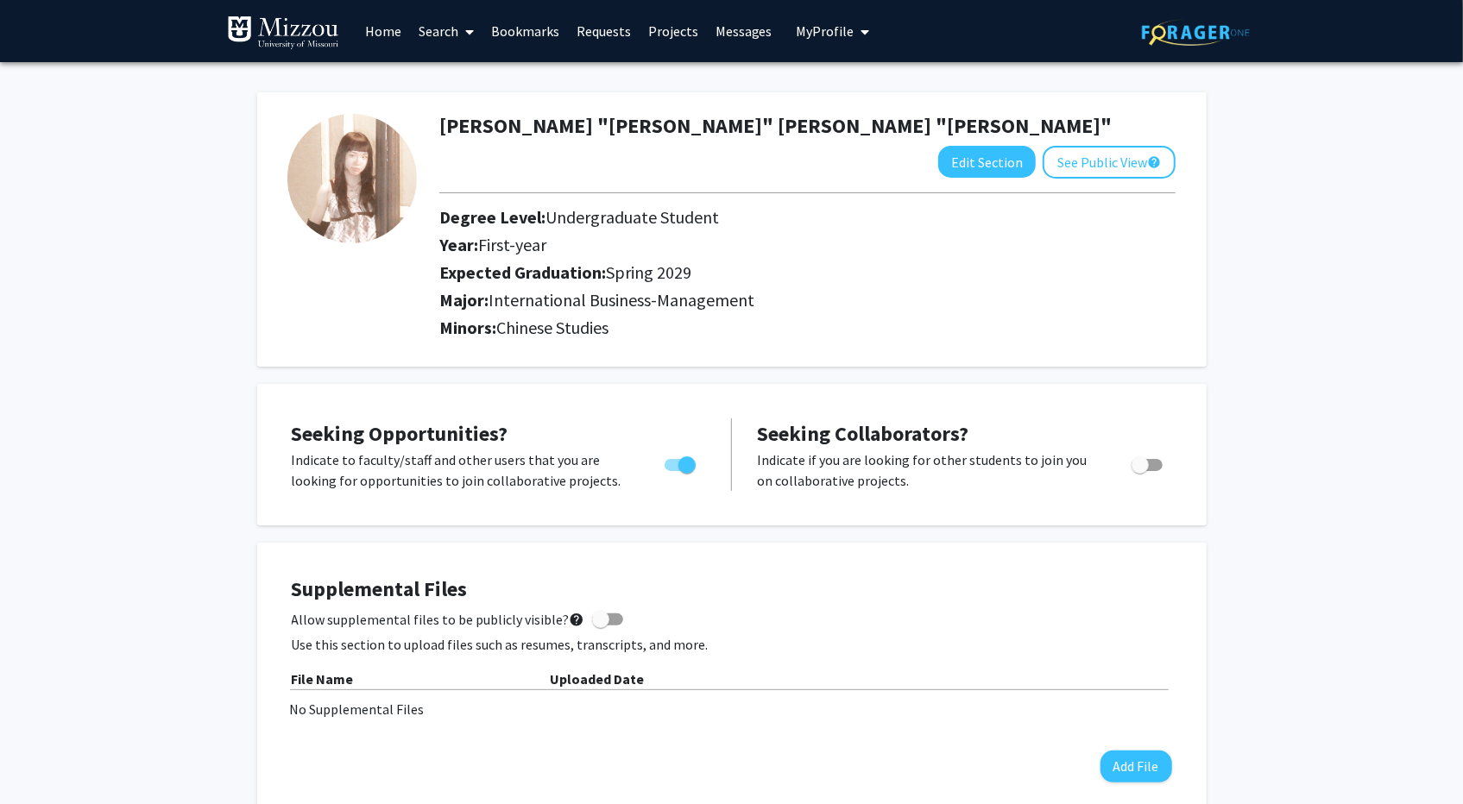
click at [542, 32] on link "Bookmarks" at bounding box center [524, 31] width 85 height 60
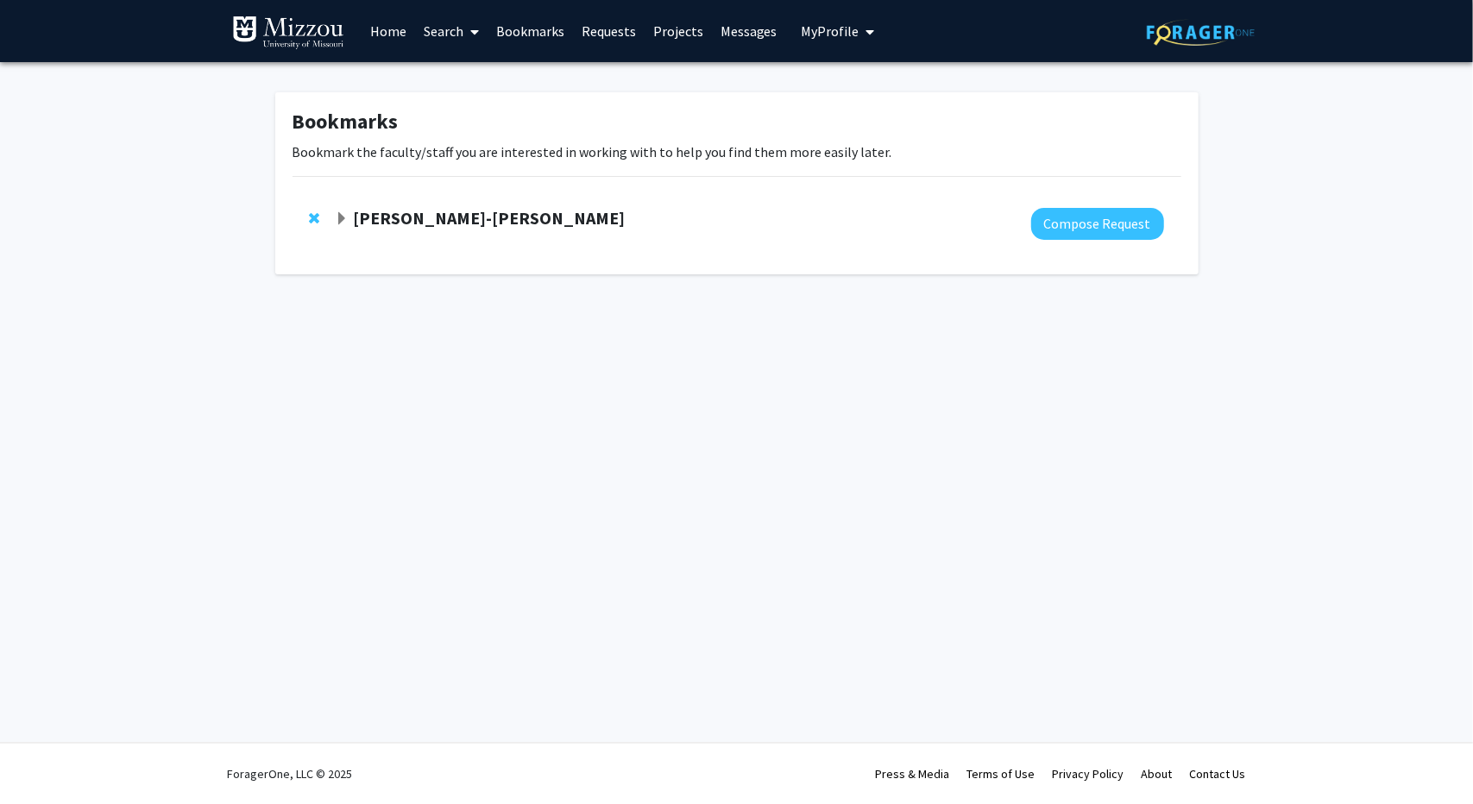
click at [436, 197] on div "[PERSON_NAME]-[PERSON_NAME] Compose Request" at bounding box center [737, 224] width 889 height 66
click at [454, 236] on div at bounding box center [749, 224] width 829 height 32
click at [430, 218] on strong "[PERSON_NAME]-[PERSON_NAME]" at bounding box center [489, 218] width 272 height 22
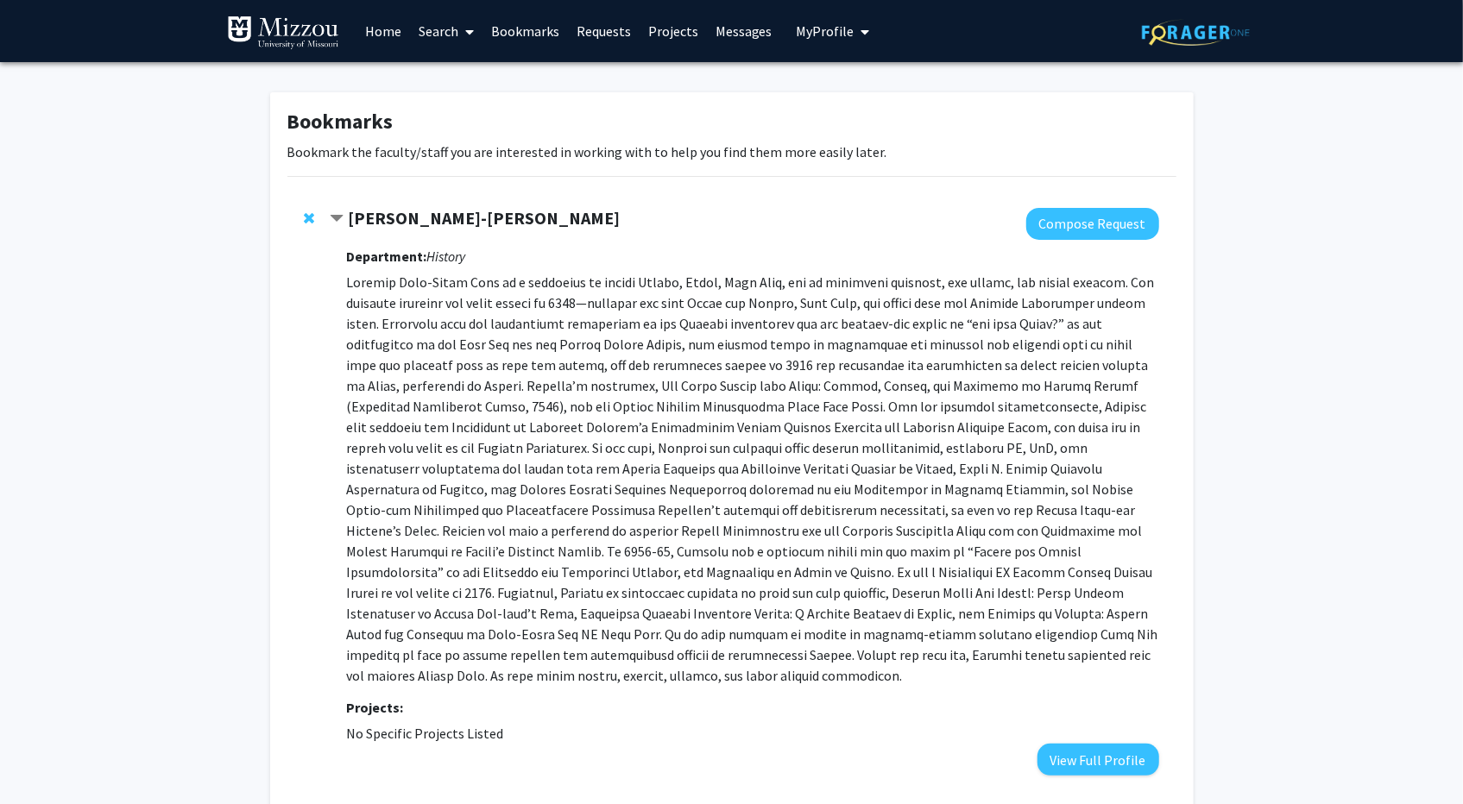
click at [416, 383] on p at bounding box center [752, 479] width 812 height 414
click at [402, 234] on div at bounding box center [744, 224] width 829 height 32
click at [1103, 744] on button "View Full Profile" at bounding box center [1098, 760] width 122 height 32
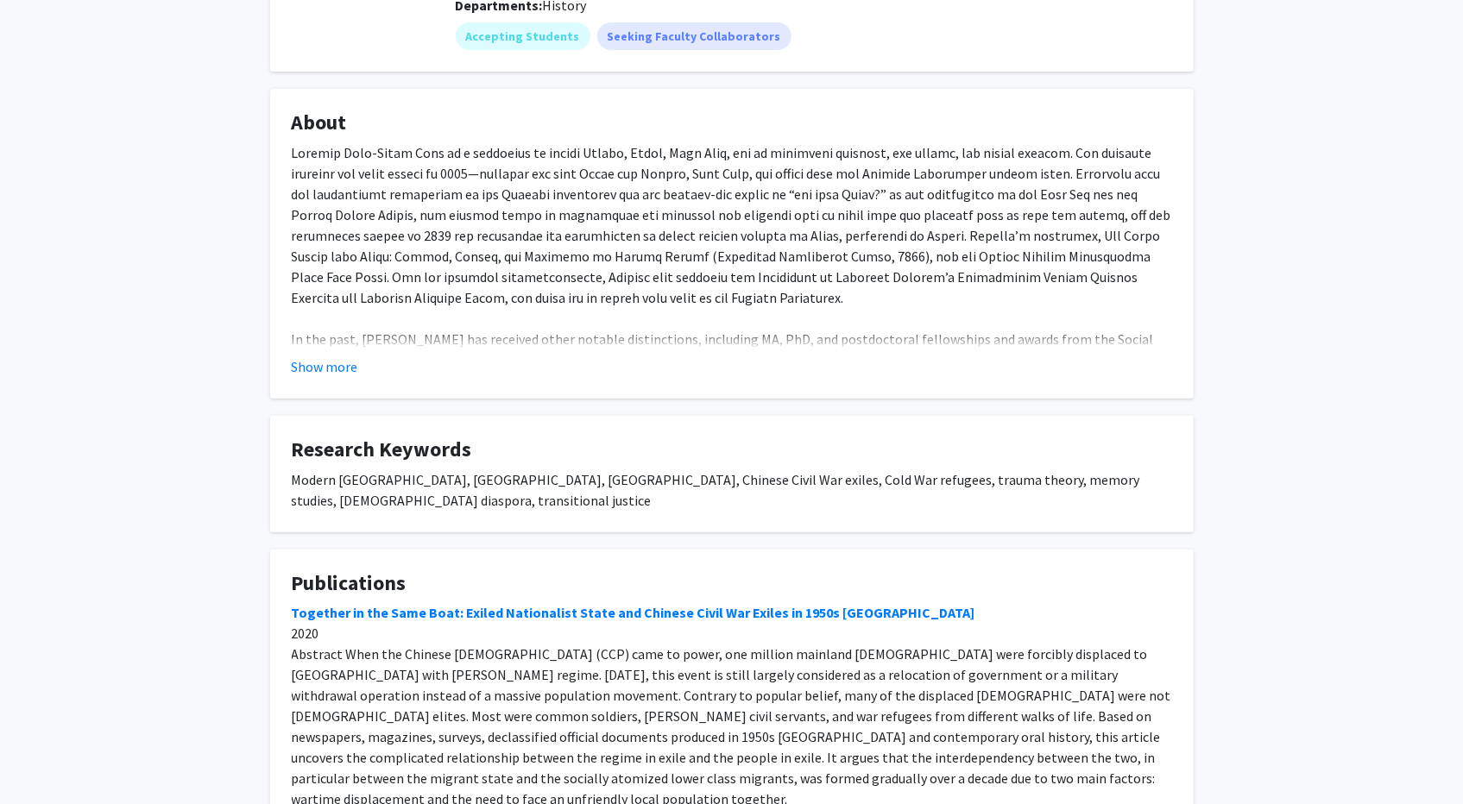
scroll to position [246, 0]
click at [733, 603] on link "Together in the Same Boat: Exiled Nationalist State and Chinese Civil War Exile…" at bounding box center [634, 611] width 684 height 17
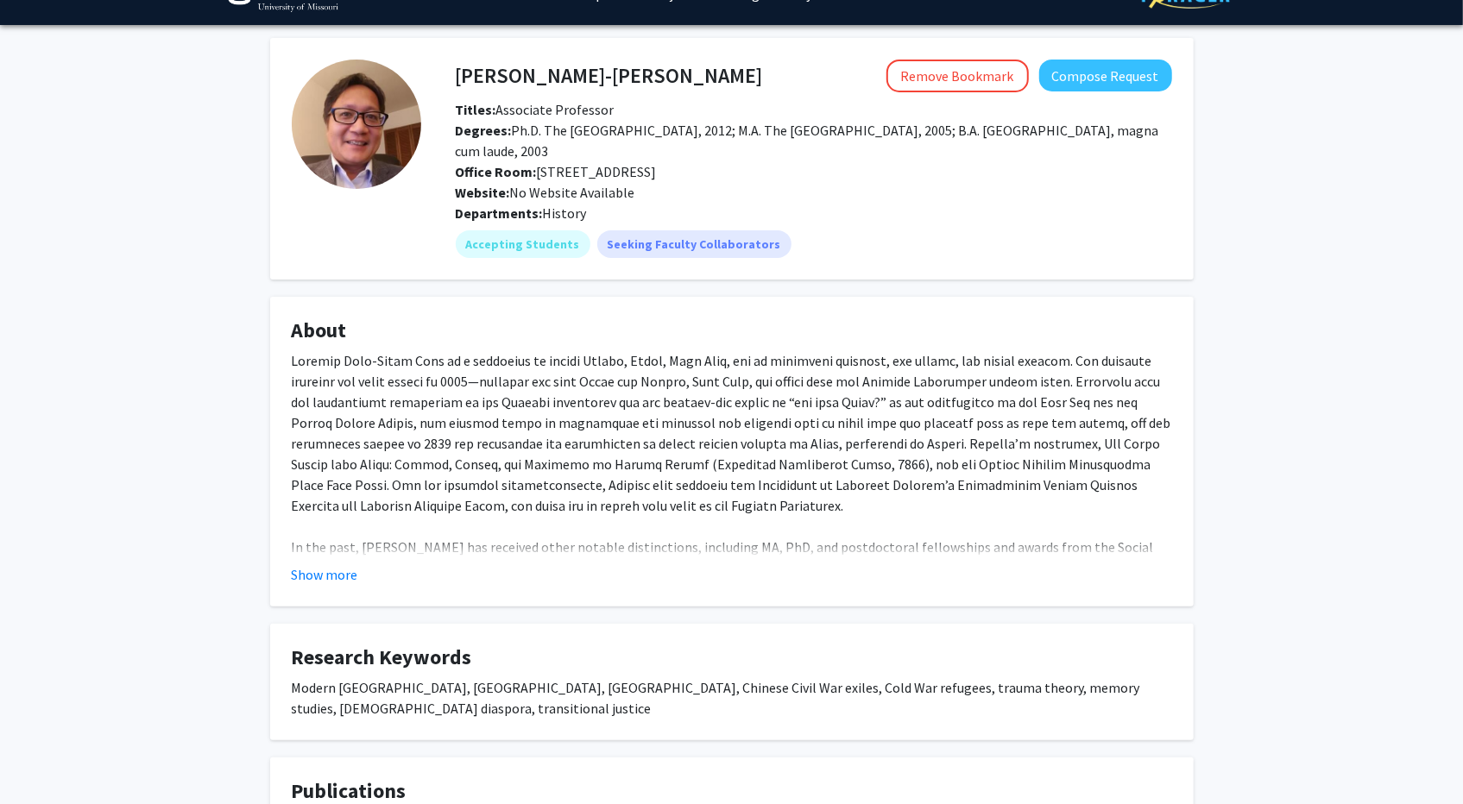
scroll to position [40, 0]
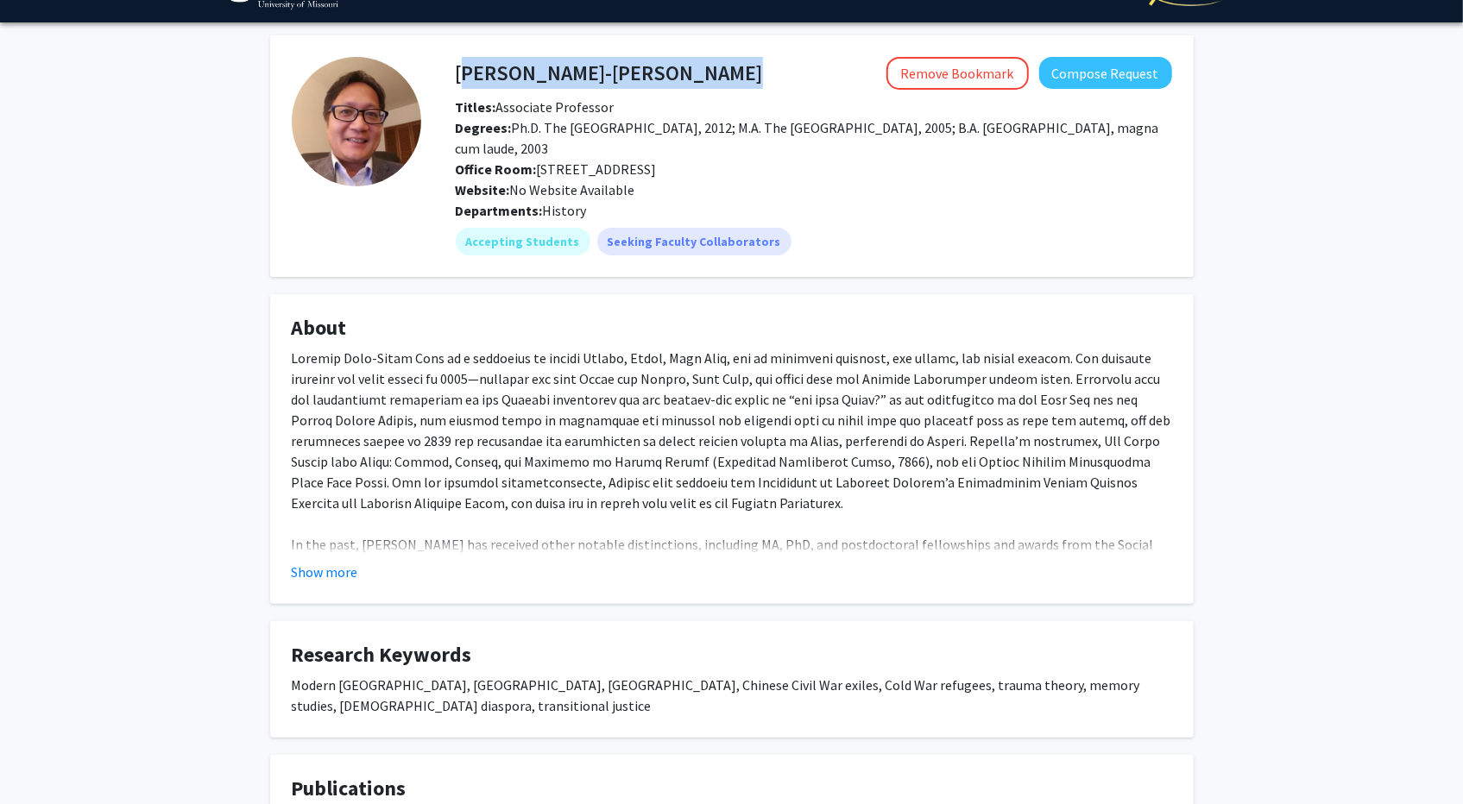
drag, startPoint x: 457, startPoint y: 70, endPoint x: 723, endPoint y: 70, distance: 266.7
click at [723, 70] on div "[PERSON_NAME]-[PERSON_NAME] Remove Bookmark Compose Request" at bounding box center [814, 73] width 742 height 33
copy h4 "[PERSON_NAME]-[PERSON_NAME]"
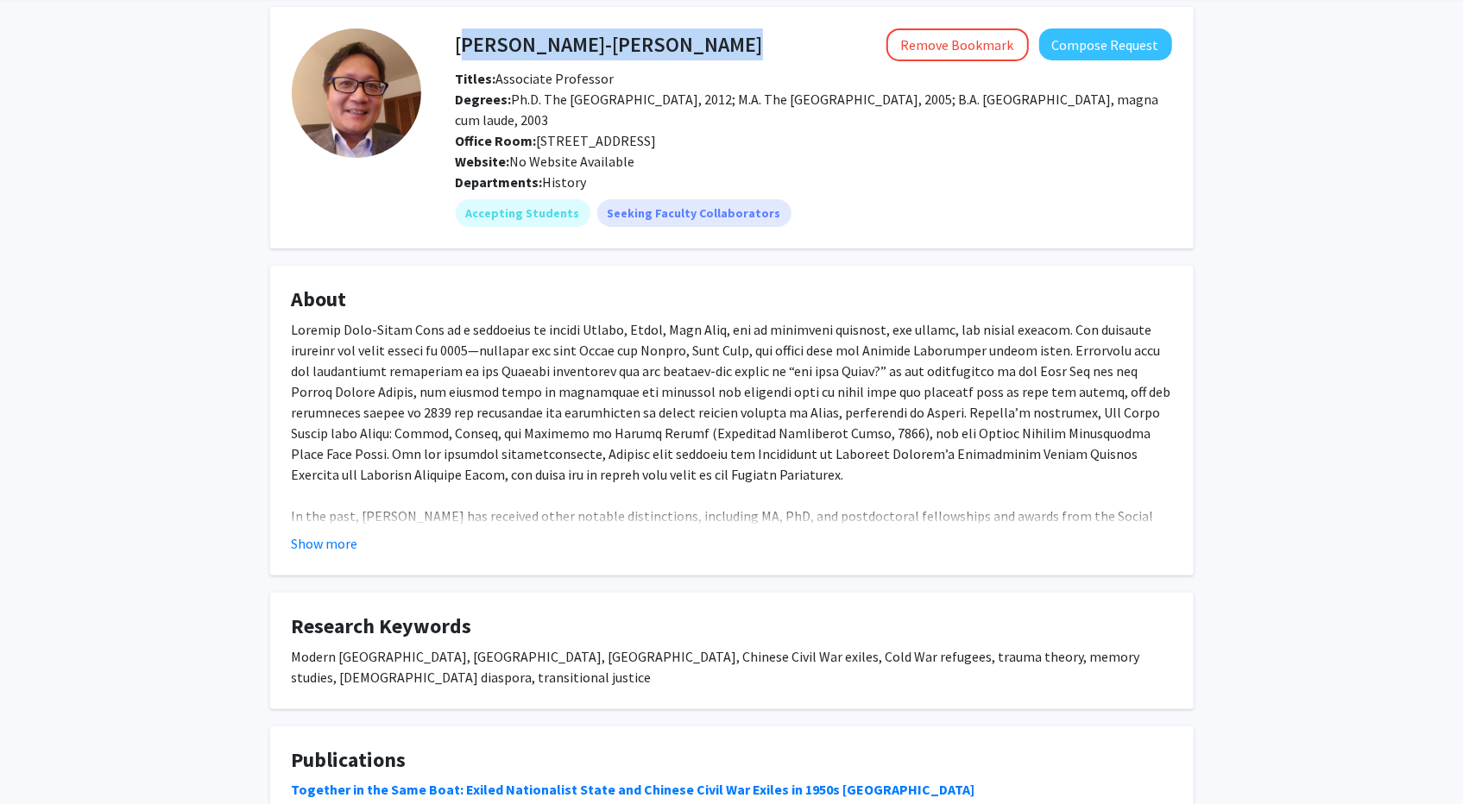
scroll to position [78, 0]
